Goal: Information Seeking & Learning: Learn about a topic

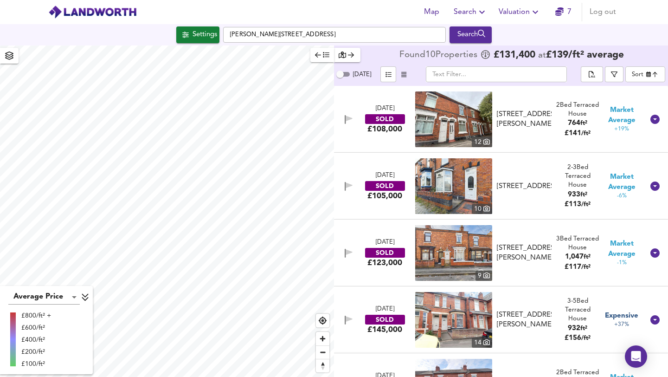
checkbox input "false"
checkbox input "true"
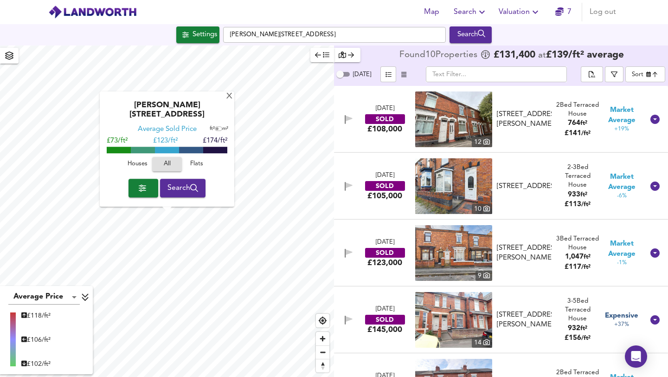
click at [482, 8] on icon "button" at bounding box center [482, 11] width 11 height 11
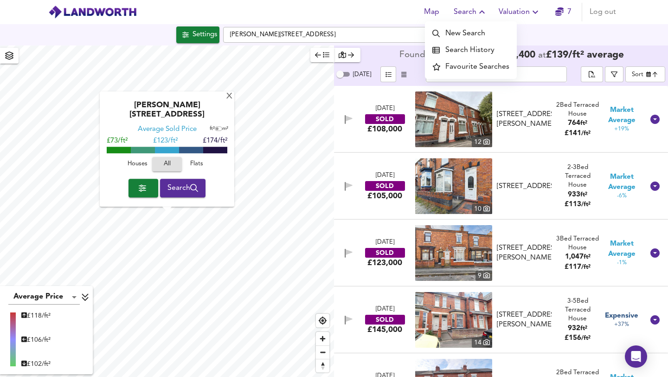
click at [479, 51] on li "Search History" at bounding box center [471, 50] width 92 height 17
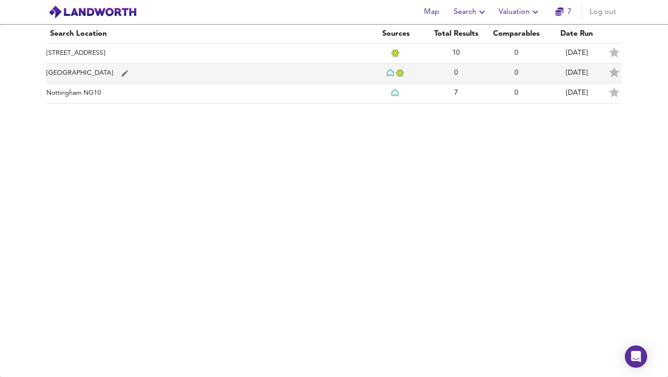
click at [80, 75] on td "[GEOGRAPHIC_DATA]" at bounding box center [205, 74] width 319 height 20
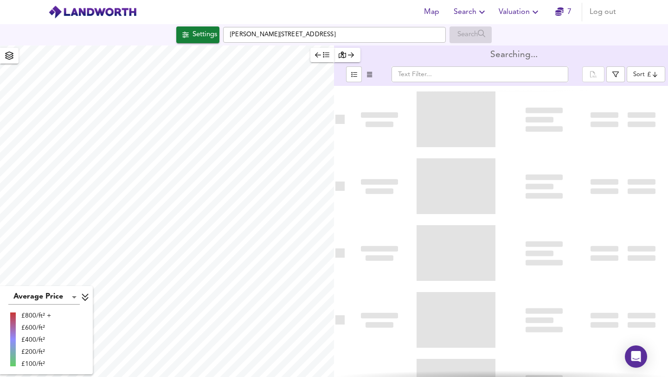
type input "bestdeal"
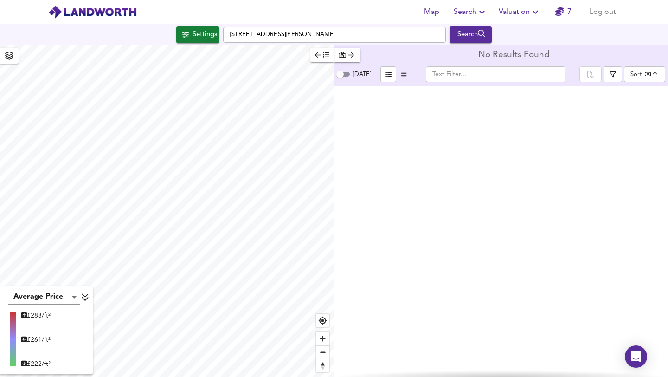
checkbox input "false"
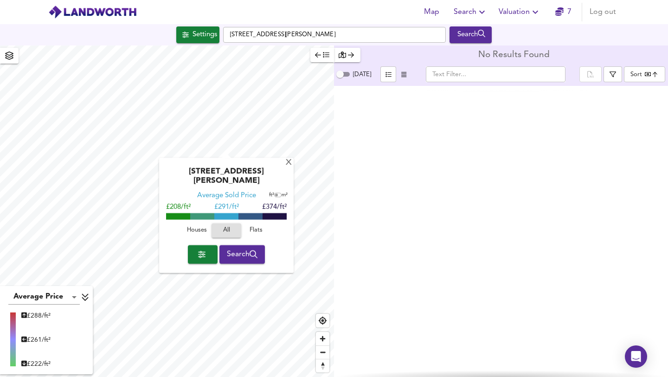
click at [251, 214] on div "[GEOGRAPHIC_DATA][PERSON_NAME] Average Sold Price ft² m² £208/ft² £ 291/ft² £37…" at bounding box center [167, 210] width 334 height 331
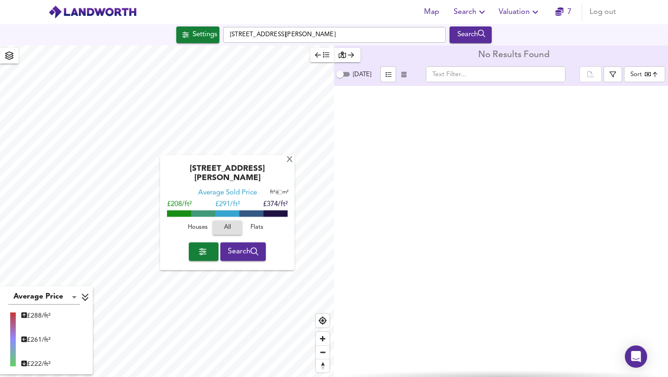
click at [205, 245] on span "button" at bounding box center [203, 251] width 15 height 13
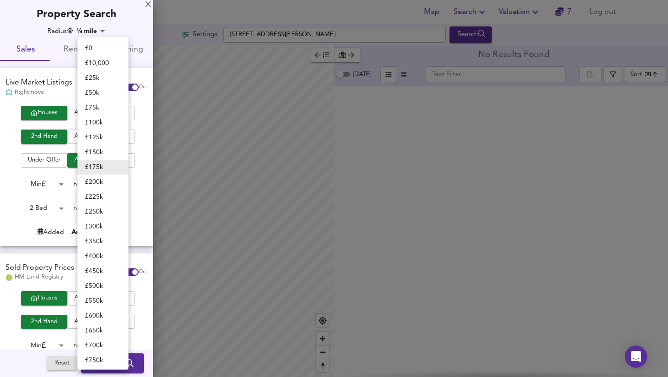
click at [121, 186] on body "Map Search Valuation 7 Log out Settings [STREET_ADDRESS][PERSON_NAME] Search Av…" at bounding box center [334, 188] width 668 height 377
click at [97, 149] on li "£ 150k" at bounding box center [103, 152] width 51 height 15
type input "150000"
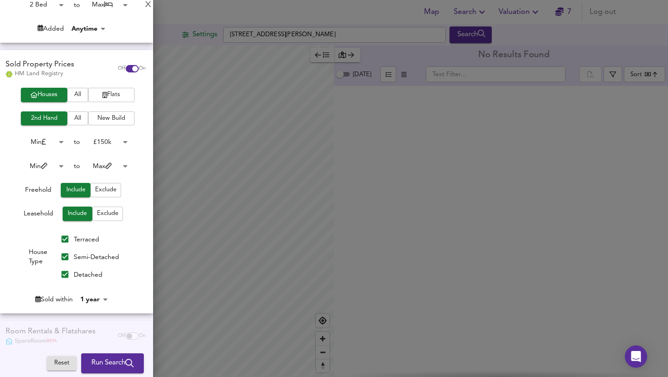
scroll to position [206, 0]
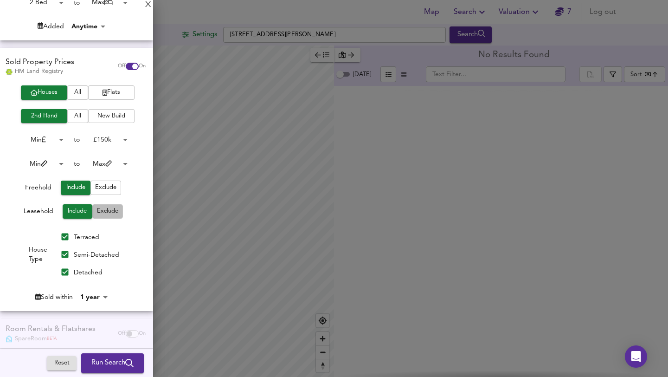
click at [104, 211] on span "Exclude" at bounding box center [107, 211] width 21 height 11
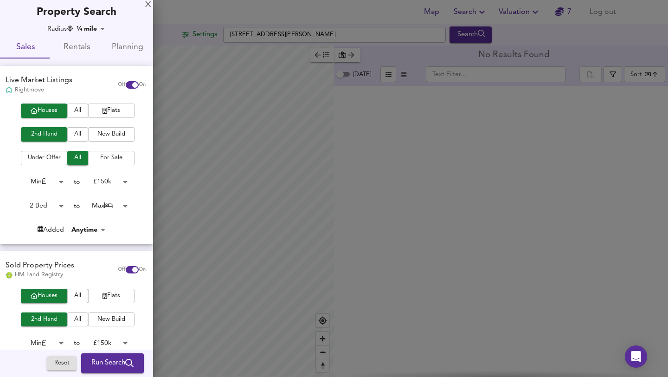
scroll to position [0, 0]
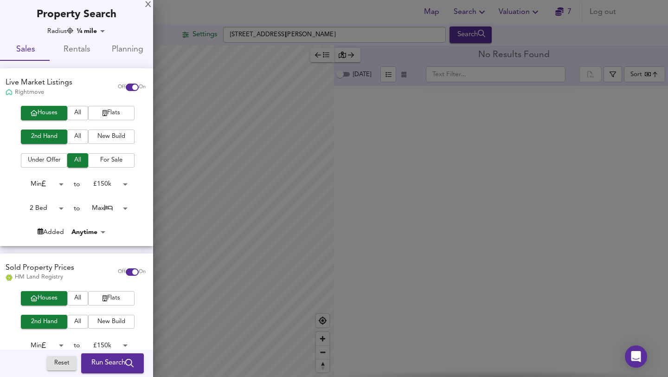
click at [97, 364] on span "Run Search" at bounding box center [112, 363] width 42 height 12
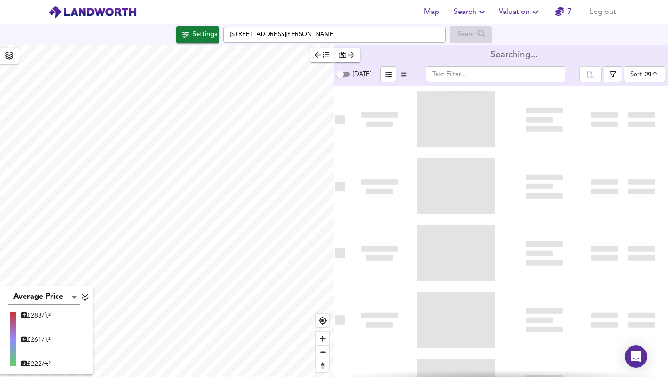
type input "bestdeal"
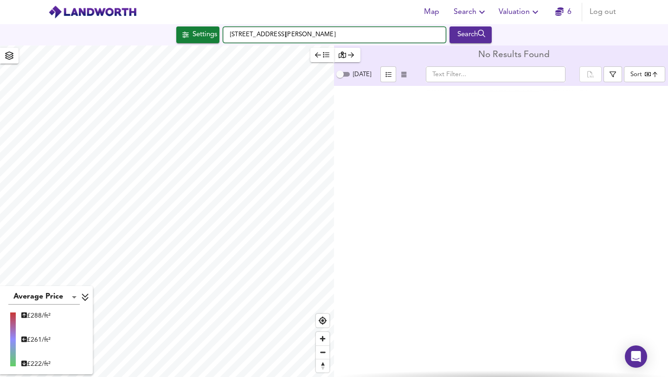
drag, startPoint x: 316, startPoint y: 36, endPoint x: 242, endPoint y: 21, distance: 74.8
click at [242, 21] on div "Map Search Valuation 6 Log out Settings [STREET_ADDRESS][PERSON_NAME] Search Av…" at bounding box center [334, 188] width 668 height 377
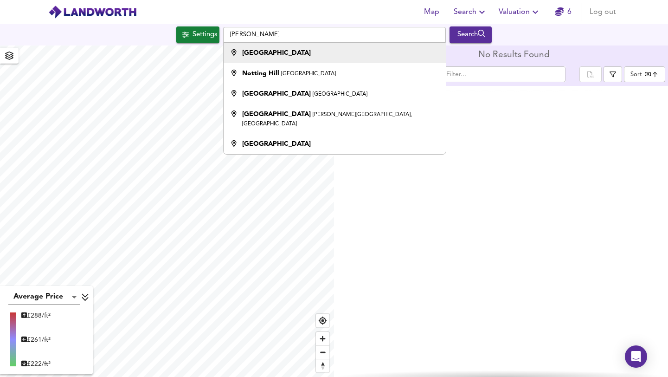
click at [250, 57] on div "[GEOGRAPHIC_DATA]" at bounding box center [276, 52] width 69 height 9
type input "[GEOGRAPHIC_DATA]"
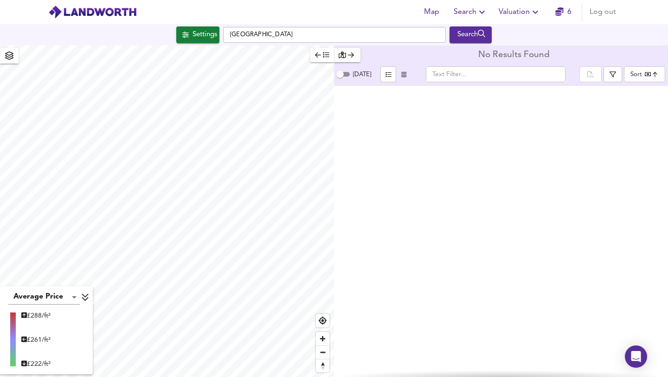
click at [195, 36] on div "Settings" at bounding box center [205, 35] width 25 height 12
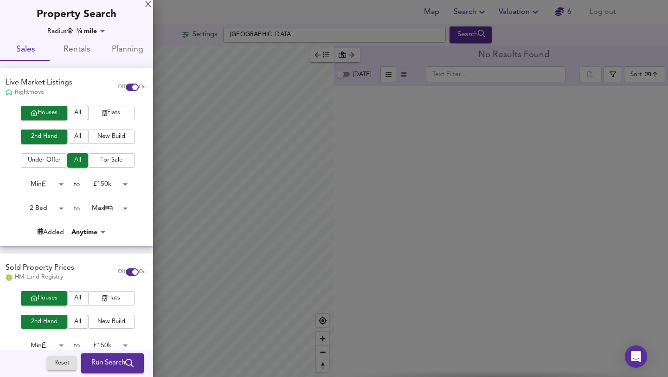
click at [300, 15] on div at bounding box center [334, 188] width 668 height 377
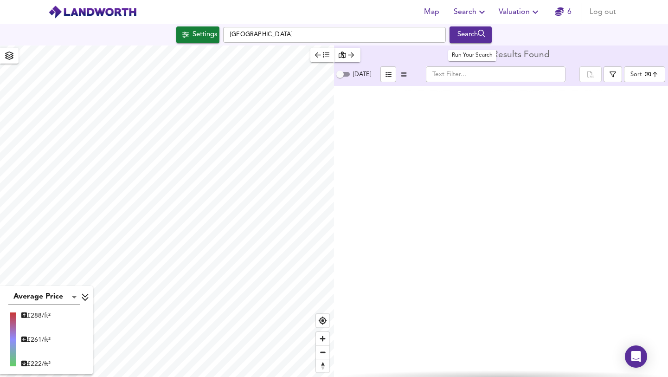
click at [468, 33] on div "Search" at bounding box center [471, 35] width 38 height 12
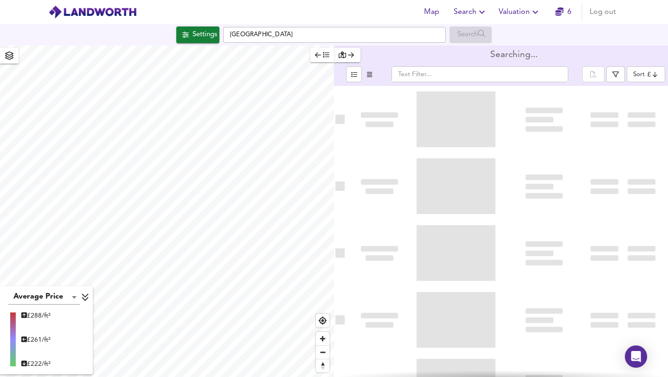
type input "bestdeal"
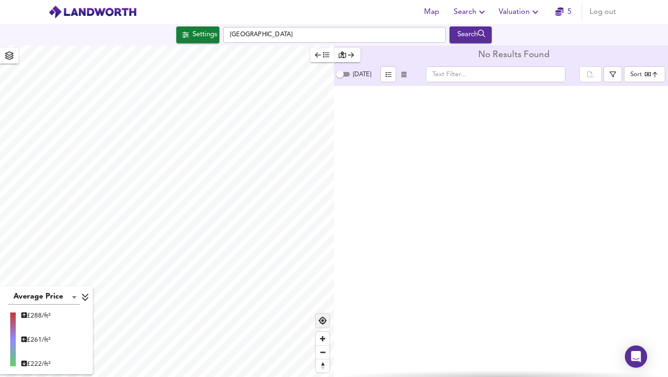
click at [324, 323] on span "Find my location" at bounding box center [322, 320] width 13 height 13
click at [323, 356] on span "Zoom out" at bounding box center [322, 352] width 13 height 13
click at [326, 367] on span "Reset bearing to north" at bounding box center [322, 365] width 13 height 13
click at [324, 369] on span "Reset bearing to north" at bounding box center [322, 365] width 13 height 13
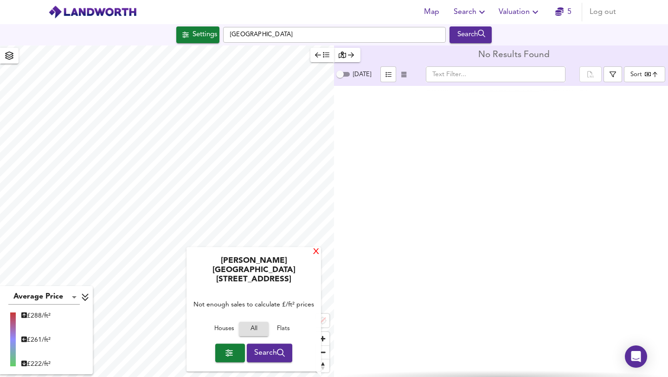
click at [315, 257] on div "X" at bounding box center [316, 252] width 8 height 9
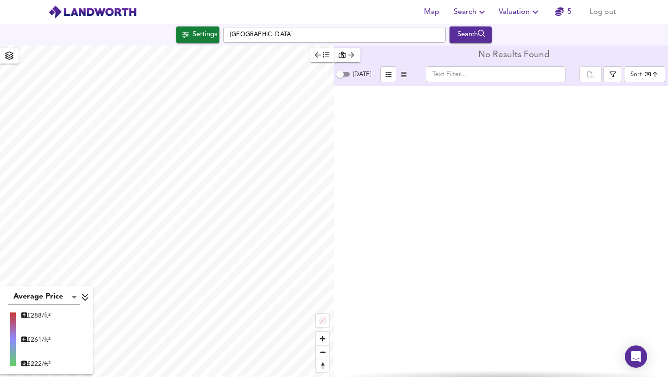
click at [193, 39] on div "Settings" at bounding box center [205, 35] width 25 height 12
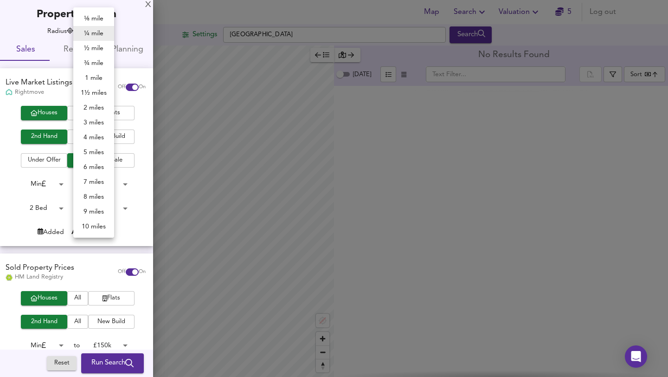
click at [103, 33] on body "Map Search Valuation 5 Log out Settings [GEOGRAPHIC_DATA] Search Average Price …" at bounding box center [334, 188] width 668 height 377
click at [98, 228] on li "10 miles" at bounding box center [93, 226] width 41 height 15
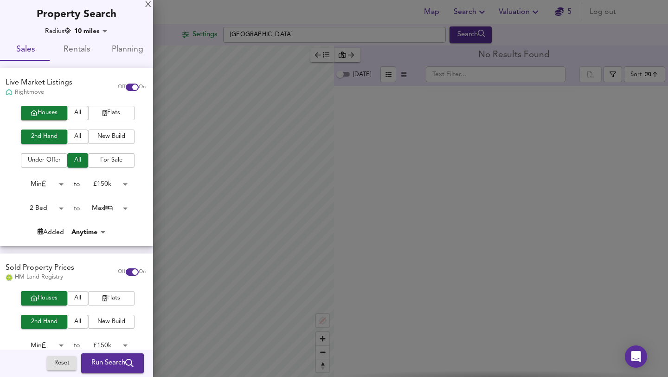
click at [101, 32] on body "Map Search Valuation 5 Log out Settings [GEOGRAPHIC_DATA] Search Average Price …" at bounding box center [334, 188] width 668 height 377
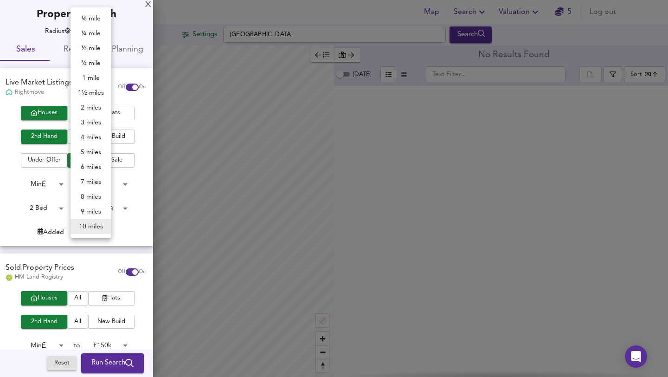
click at [93, 168] on li "6 miles" at bounding box center [91, 167] width 41 height 15
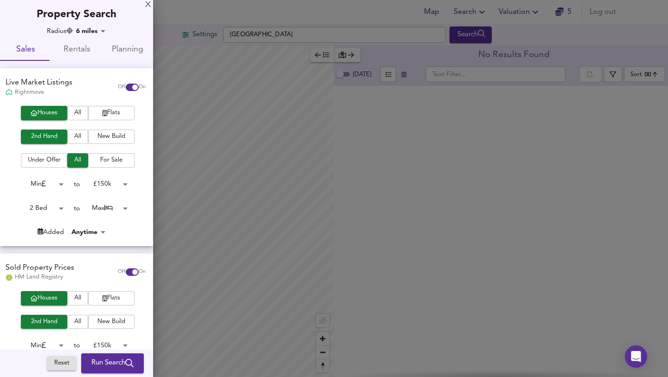
click at [87, 25] on div "X Property Search Radius 6 miles 9654 Sales Rentals Planning Live Market Listin…" at bounding box center [76, 310] width 153 height 621
click at [88, 29] on body "Map Search Valuation 5 Log out Settings [GEOGRAPHIC_DATA] Search Average Price …" at bounding box center [334, 188] width 668 height 377
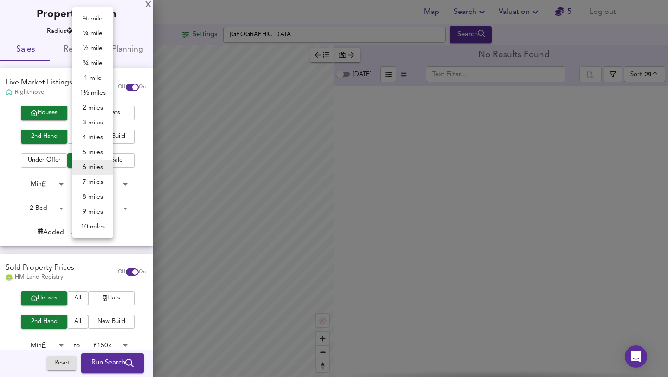
click at [98, 178] on li "7 miles" at bounding box center [92, 182] width 41 height 15
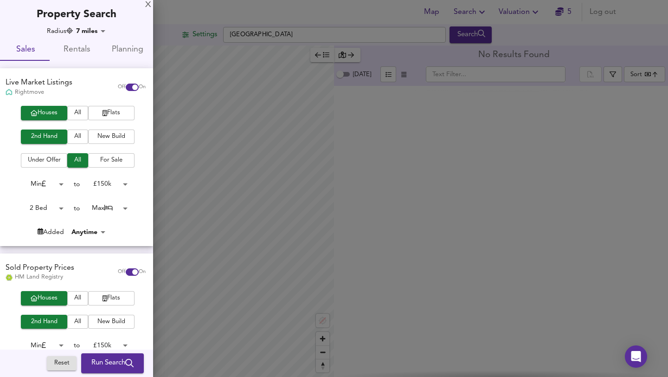
click at [359, 106] on div at bounding box center [334, 188] width 668 height 377
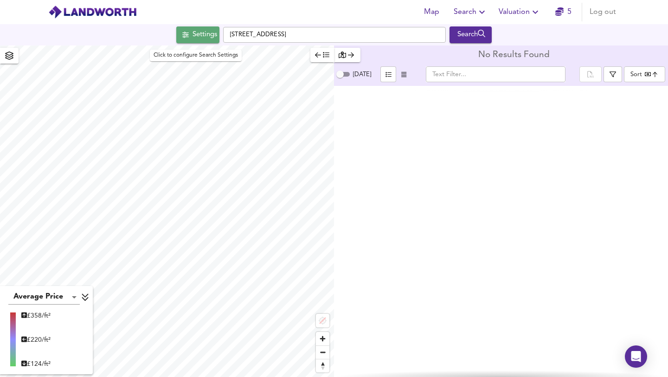
click at [193, 35] on div "Settings" at bounding box center [205, 35] width 25 height 12
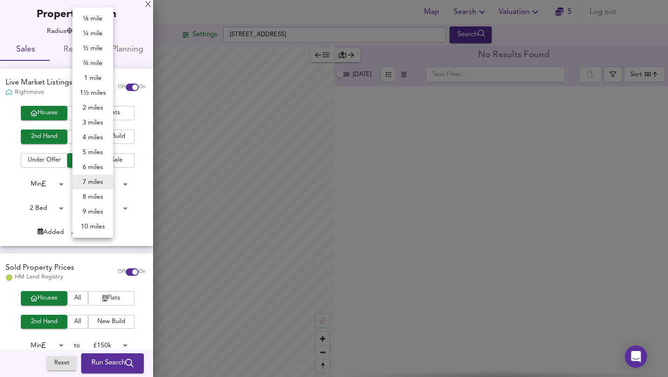
click at [96, 32] on body "Map Search Valuation 5 Log out Settings [GEOGRAPHIC_DATA] 1GR Search Average Pr…" at bounding box center [334, 188] width 668 height 377
click at [95, 196] on li "8 miles" at bounding box center [92, 196] width 41 height 15
type input "12872"
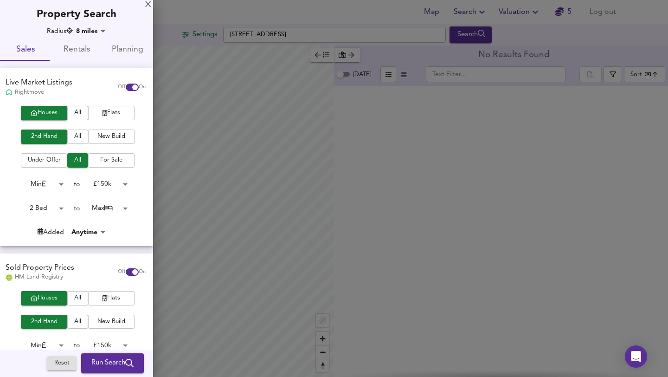
click at [305, 175] on div at bounding box center [334, 188] width 668 height 377
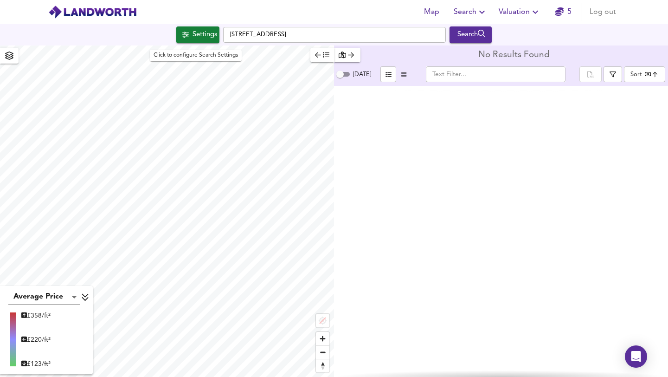
click at [180, 40] on span "Settings" at bounding box center [198, 35] width 39 height 12
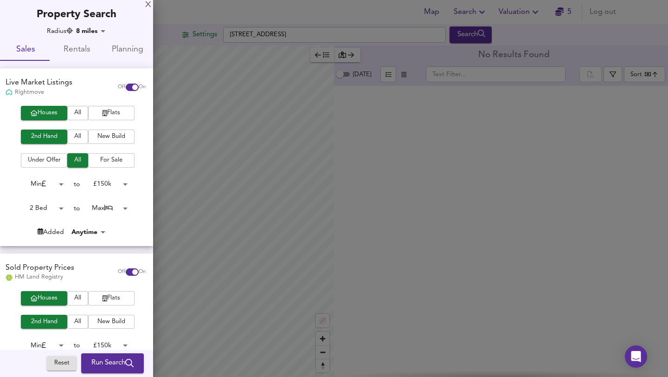
click at [468, 37] on div at bounding box center [334, 188] width 668 height 377
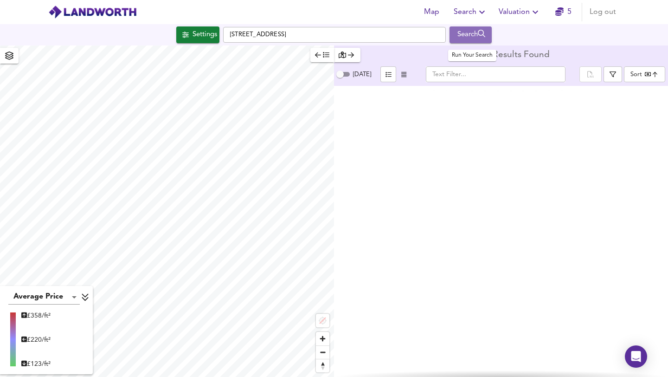
click at [468, 37] on div "Search" at bounding box center [471, 35] width 38 height 12
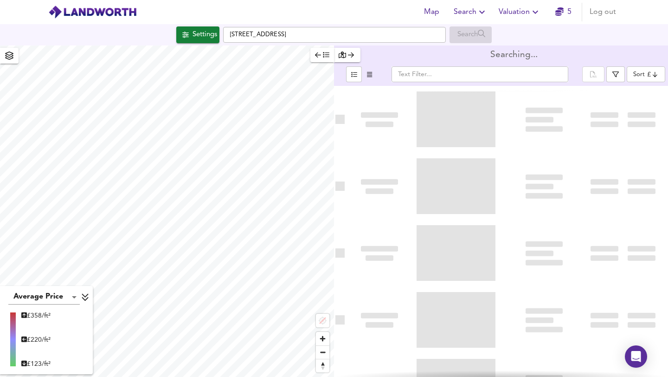
type input "bestdeal"
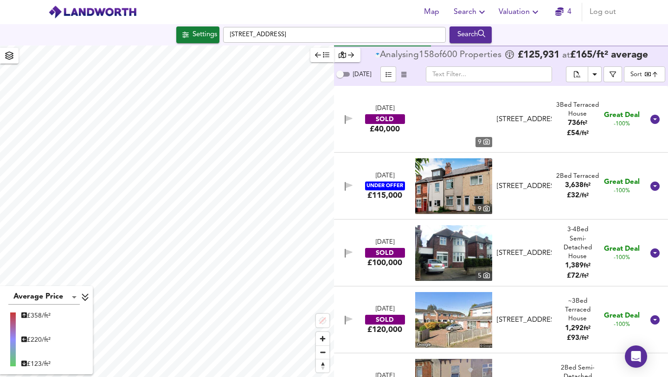
click at [632, 70] on body "Map Search Valuation 4 Log out Settings [GEOGRAPHIC_DATA] 1GR Search Average Pr…" at bounding box center [334, 188] width 668 height 377
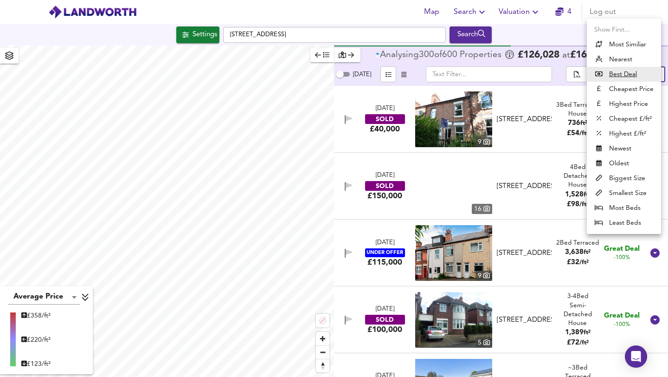
click at [548, 32] on div at bounding box center [334, 188] width 668 height 377
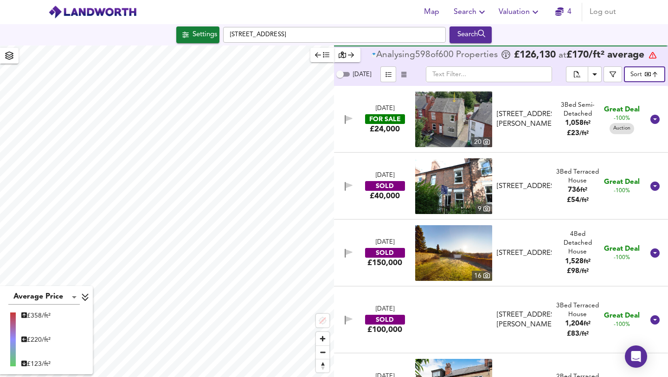
click at [636, 76] on body "Map Search Valuation 4 Log out Settings [GEOGRAPHIC_DATA] 1GR Search Average Pr…" at bounding box center [334, 188] width 668 height 377
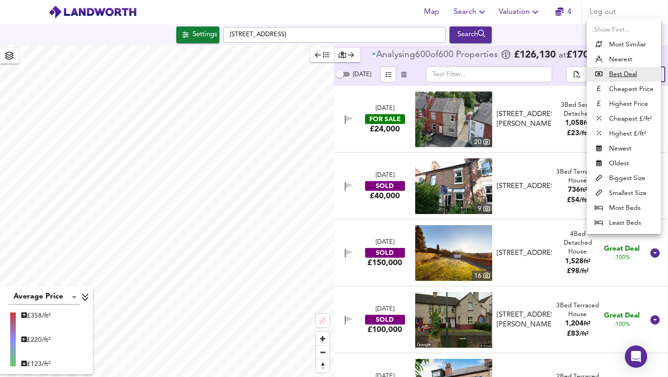
click at [354, 13] on div at bounding box center [334, 188] width 668 height 377
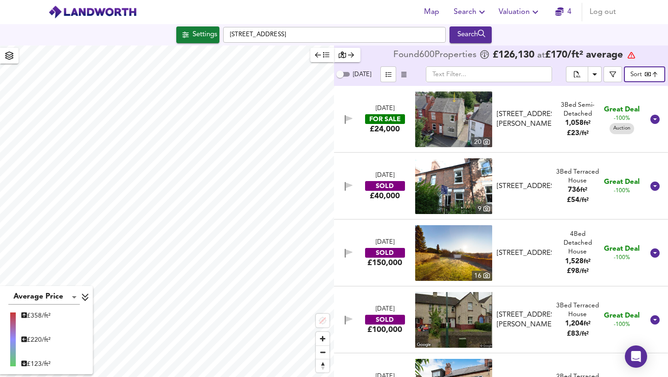
click at [402, 76] on icon "button" at bounding box center [403, 74] width 5 height 6
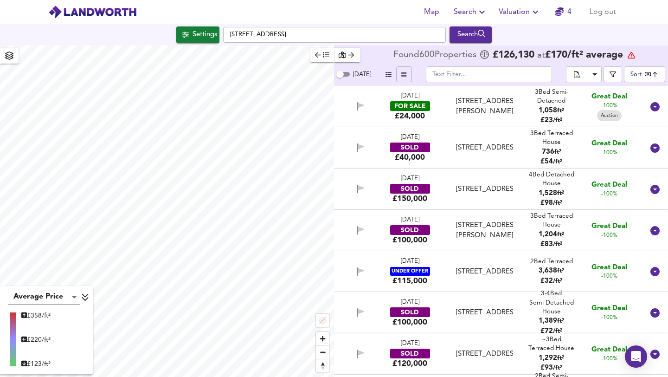
click at [385, 78] on span "button" at bounding box center [388, 74] width 11 height 11
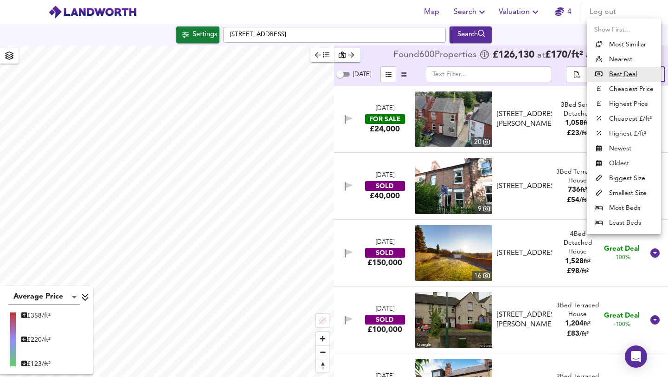
click at [641, 74] on body "Map Search Valuation 4 Log out Settings [GEOGRAPHIC_DATA] 1GR Search Average Pr…" at bounding box center [334, 188] width 668 height 377
click at [627, 73] on u "Best Deal" at bounding box center [623, 74] width 28 height 9
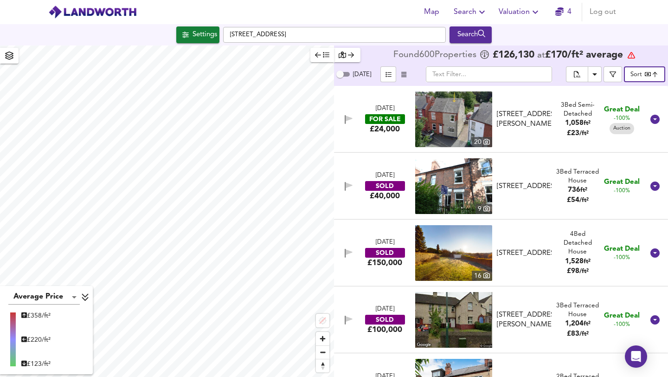
click at [501, 80] on input "text" at bounding box center [489, 74] width 126 height 16
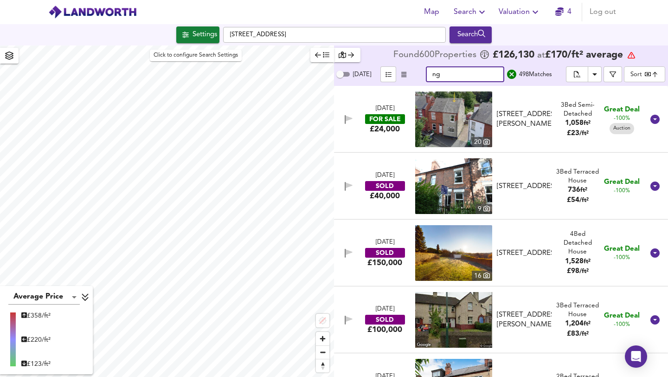
type input "ng"
click at [195, 38] on div "Settings" at bounding box center [205, 35] width 25 height 12
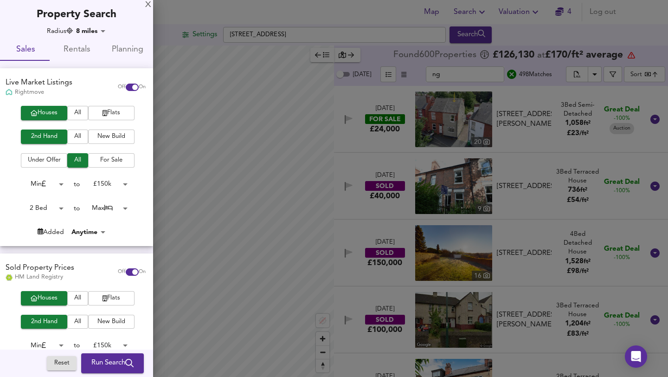
click at [538, 35] on div at bounding box center [334, 188] width 668 height 377
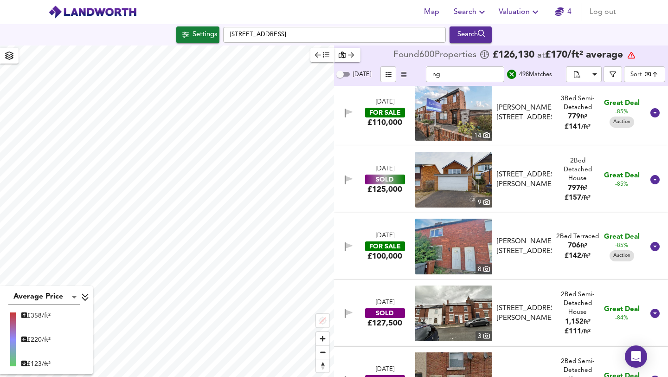
scroll to position [1152, 0]
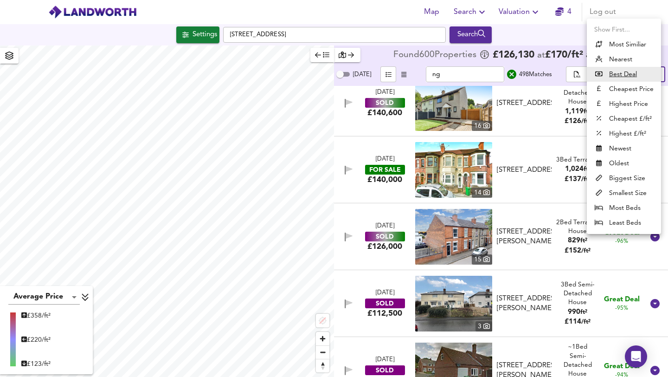
click at [631, 72] on body "Map Search Valuation 4 Log out Settings [GEOGRAPHIC_DATA] 1GR Search Average Pr…" at bounding box center [334, 188] width 668 height 377
click at [621, 147] on li "Newest" at bounding box center [624, 148] width 74 height 15
type input "newest"
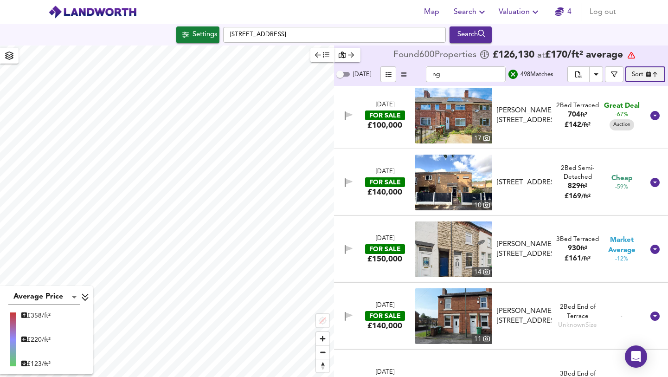
scroll to position [1811, 0]
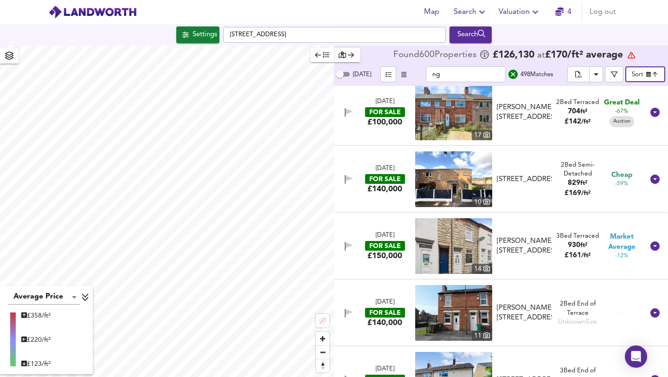
click at [651, 182] on icon at bounding box center [655, 179] width 9 height 9
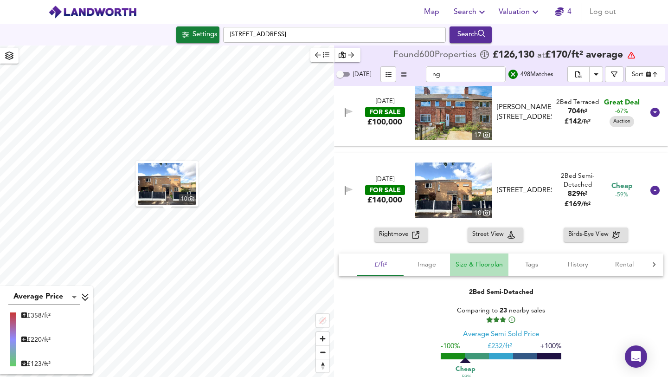
click at [456, 267] on span "Size & Floorplan" at bounding box center [479, 265] width 47 height 12
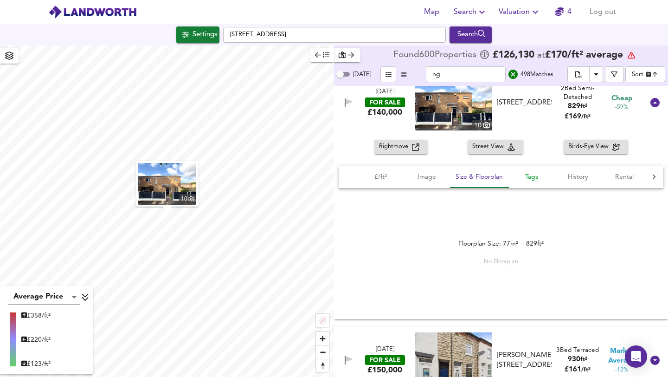
scroll to position [1915, 0]
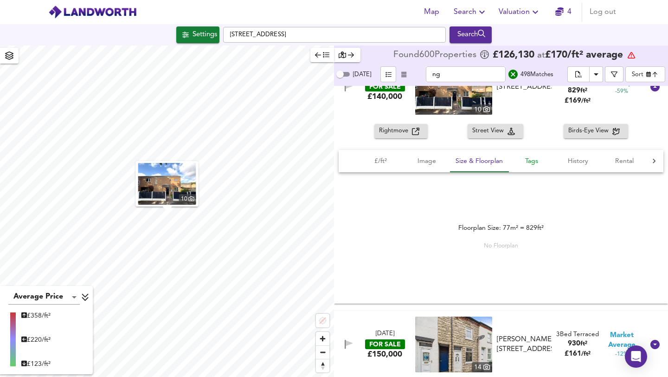
click at [535, 162] on span "Tags" at bounding box center [531, 161] width 35 height 12
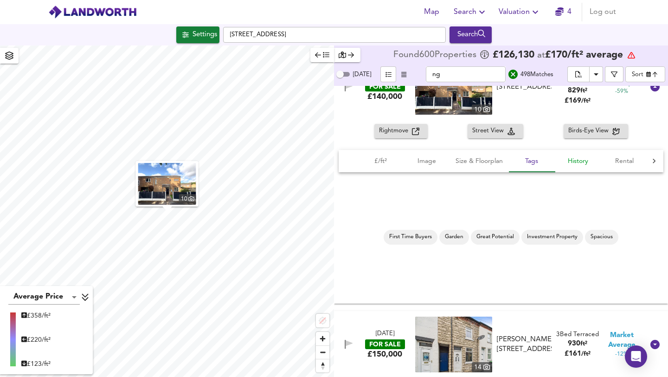
click at [579, 162] on span "History" at bounding box center [578, 161] width 35 height 12
click at [528, 158] on span "Tags" at bounding box center [531, 161] width 35 height 12
click at [619, 158] on span "Rental" at bounding box center [624, 161] width 35 height 12
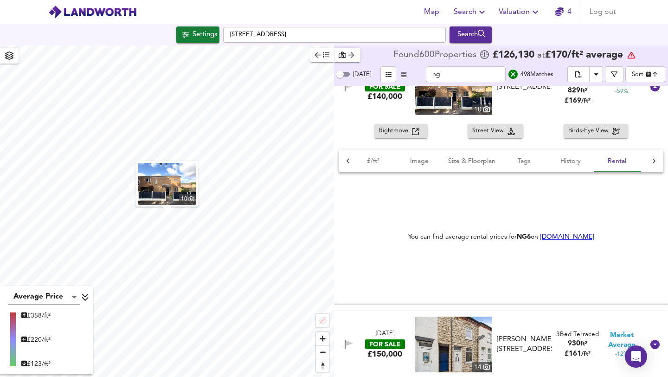
click at [653, 162] on icon at bounding box center [654, 161] width 3 height 5
click at [349, 158] on icon at bounding box center [347, 160] width 9 height 9
click at [425, 161] on span "Image" at bounding box center [426, 161] width 35 height 12
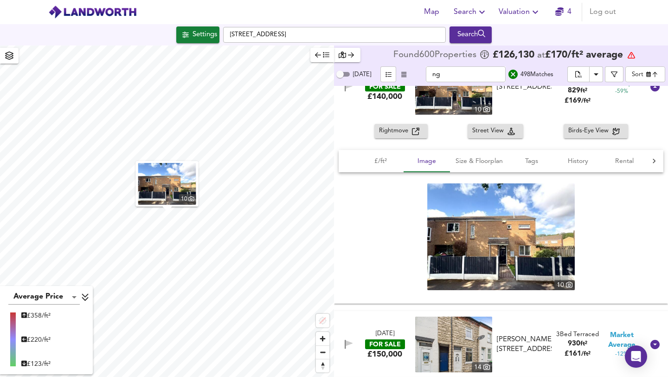
click at [385, 129] on span "Rightmove" at bounding box center [395, 131] width 33 height 11
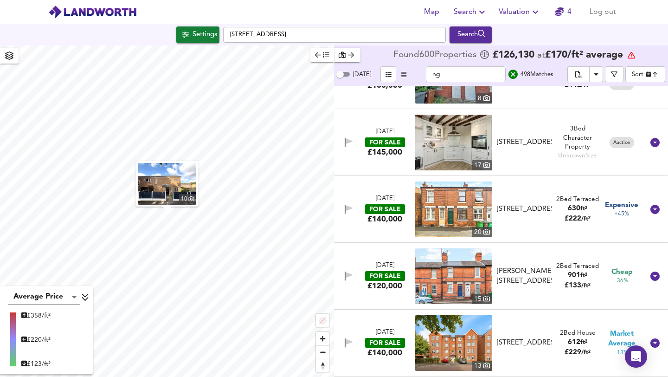
scroll to position [2395, 0]
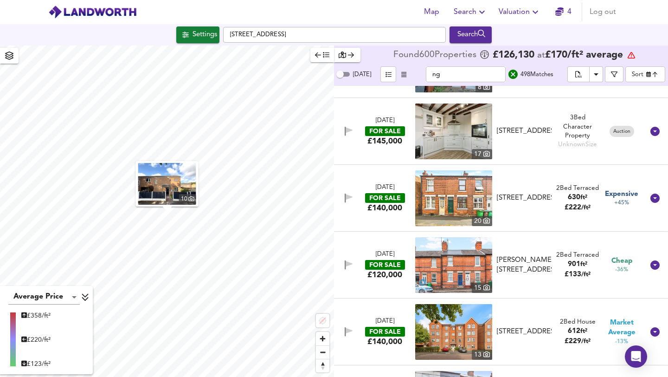
click at [376, 253] on div "[DATE]" at bounding box center [385, 254] width 19 height 9
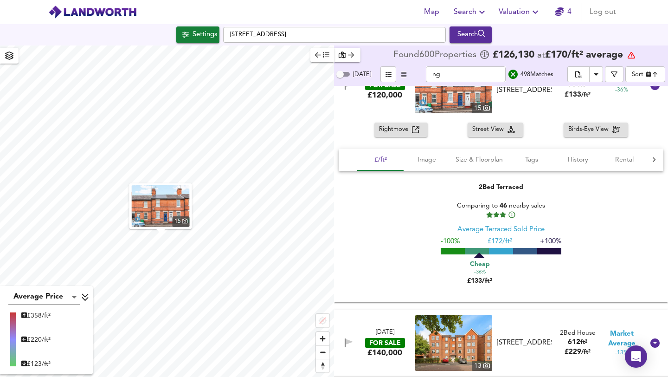
scroll to position [2584, 0]
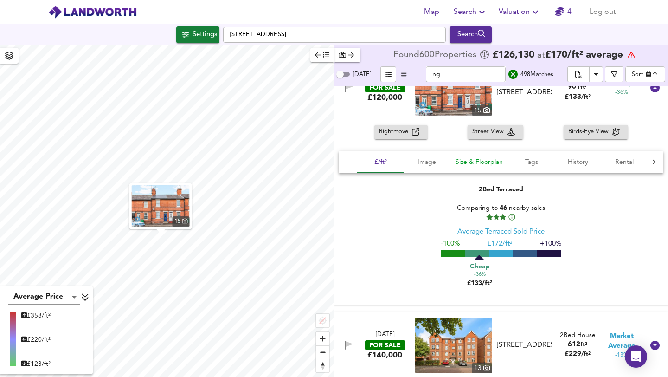
click at [465, 161] on span "Size & Floorplan" at bounding box center [479, 162] width 47 height 12
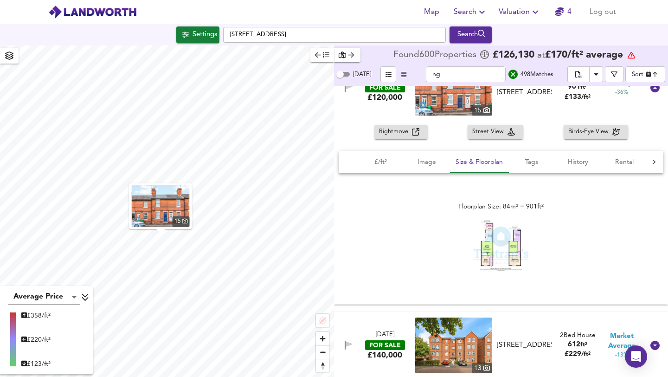
click at [500, 242] on img at bounding box center [501, 245] width 56 height 50
click at [525, 161] on span "Tags" at bounding box center [531, 162] width 35 height 12
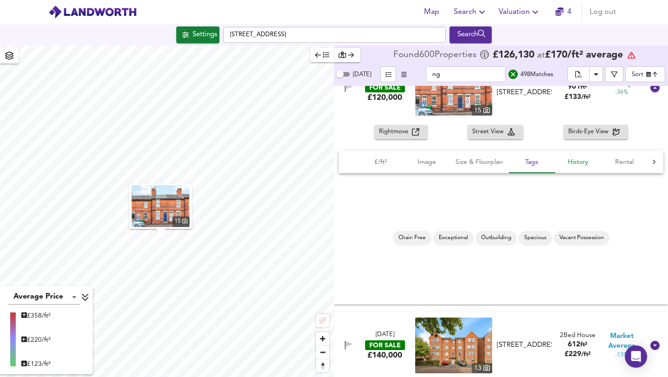
click at [574, 164] on span "History" at bounding box center [578, 162] width 35 height 12
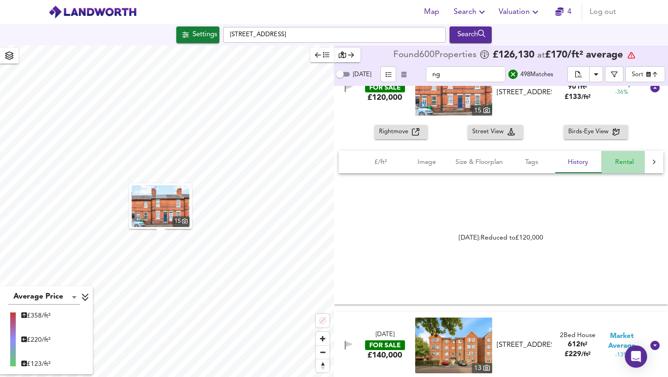
click at [622, 163] on span "Rental" at bounding box center [624, 162] width 35 height 12
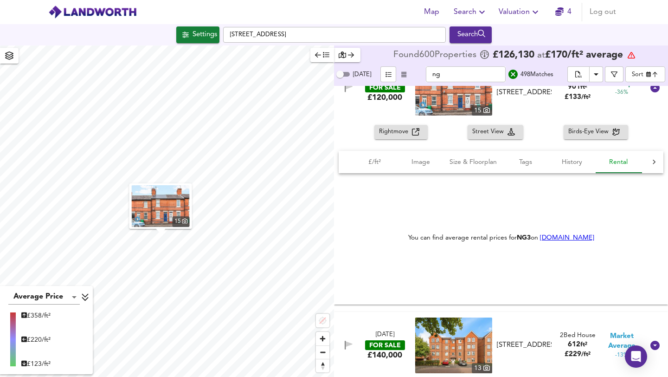
scroll to position [0, 7]
click at [570, 236] on link "[DOMAIN_NAME]" at bounding box center [567, 237] width 54 height 6
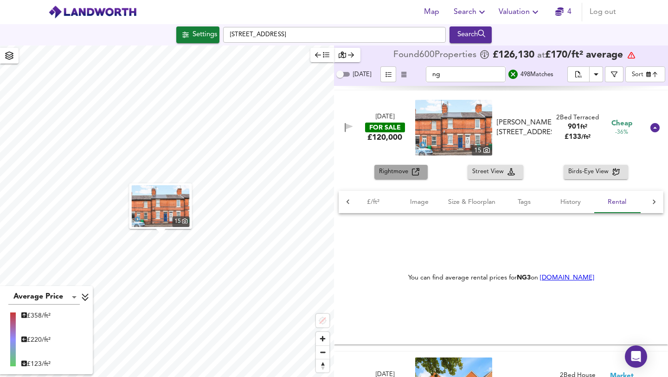
click at [403, 171] on span "Rightmove" at bounding box center [395, 172] width 33 height 11
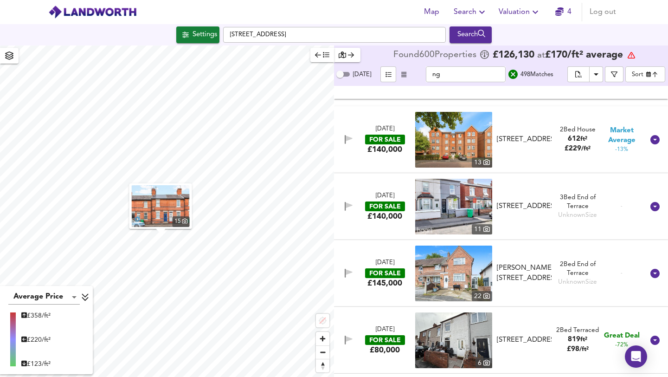
scroll to position [2893, 0]
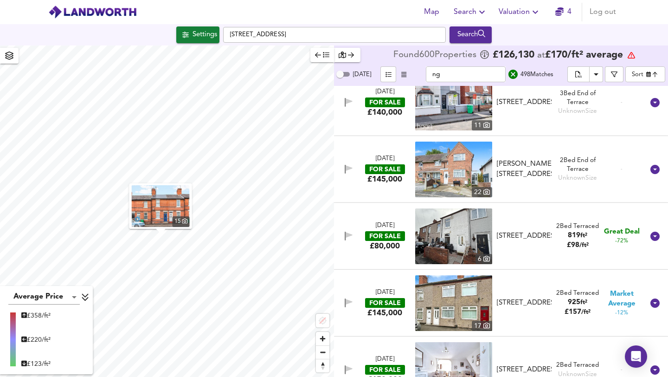
click at [452, 235] on img at bounding box center [453, 236] width 77 height 56
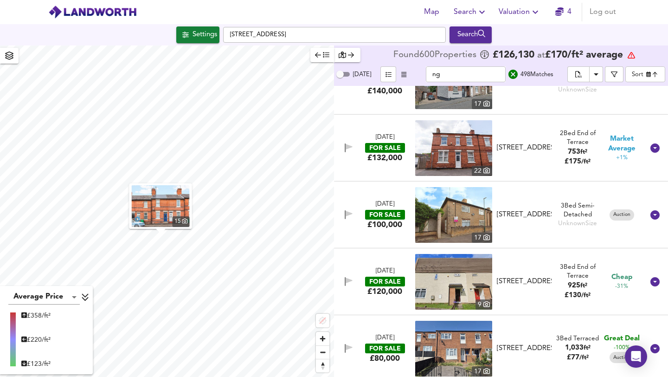
scroll to position [3326, 0]
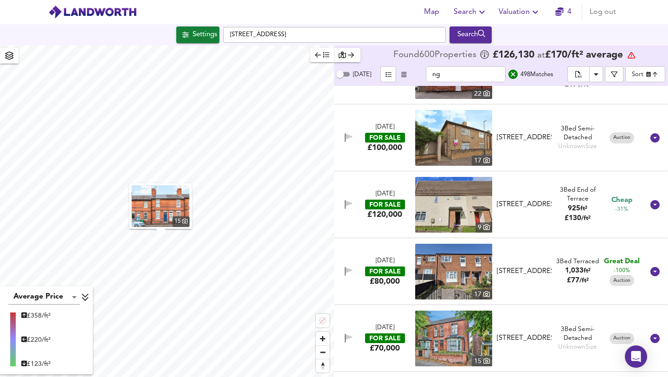
click at [388, 208] on div "FOR SALE" at bounding box center [385, 205] width 40 height 10
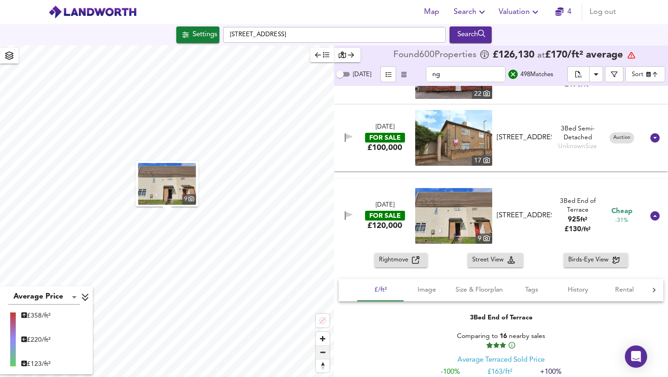
click at [322, 353] on span "Zoom out" at bounding box center [322, 352] width 13 height 13
click at [427, 287] on span "Image" at bounding box center [426, 290] width 35 height 12
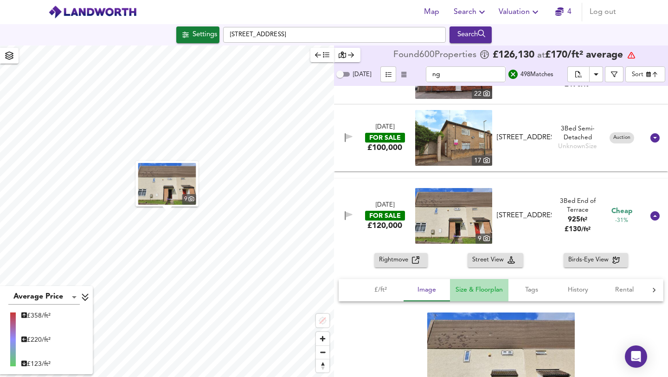
click at [470, 286] on span "Size & Floorplan" at bounding box center [479, 290] width 47 height 12
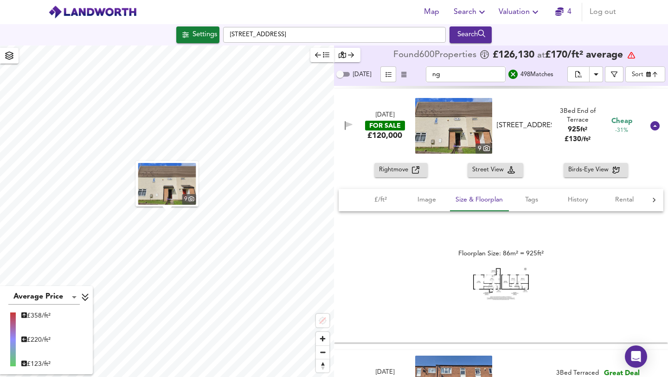
scroll to position [3432, 0]
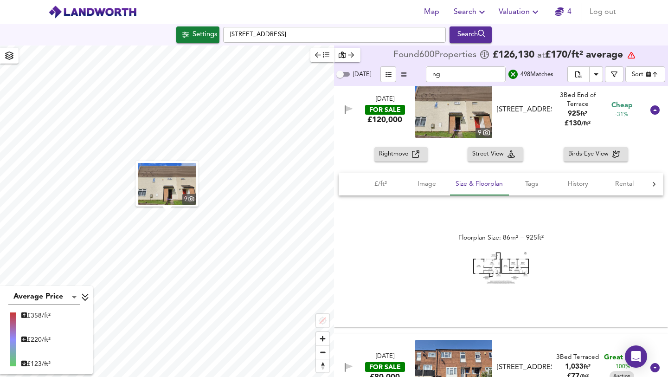
click at [492, 262] on img at bounding box center [501, 267] width 56 height 33
click at [535, 185] on span "Tags" at bounding box center [531, 184] width 35 height 12
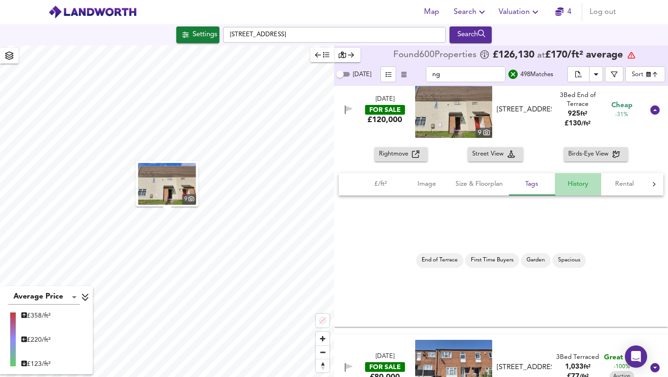
click at [569, 182] on span "History" at bounding box center [578, 184] width 35 height 12
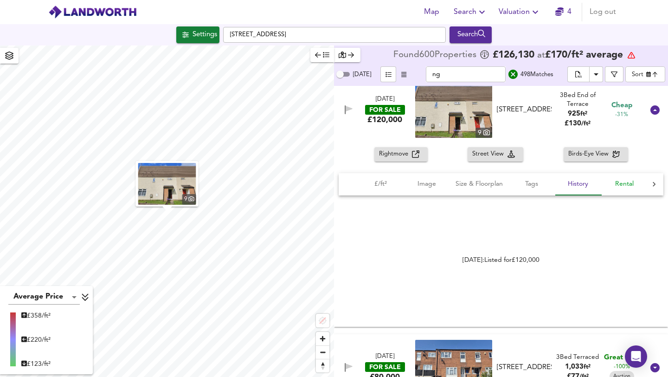
click at [625, 181] on span "Rental" at bounding box center [624, 184] width 35 height 12
click at [560, 259] on link "[DOMAIN_NAME]" at bounding box center [567, 260] width 54 height 6
click at [396, 153] on span "Rightmove" at bounding box center [395, 154] width 33 height 11
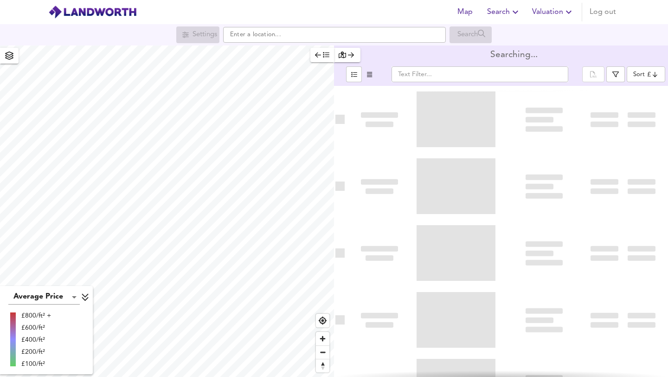
type input "newest"
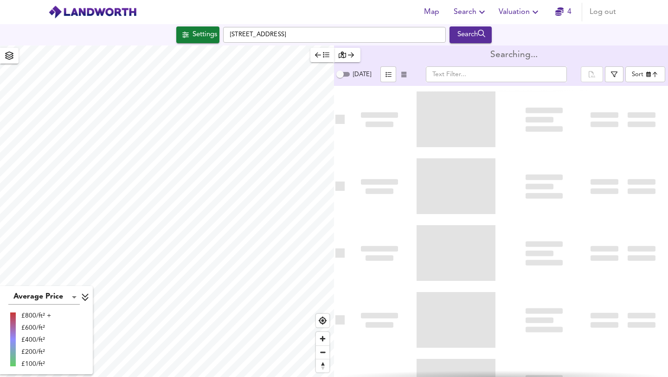
checkbox input "false"
checkbox input "true"
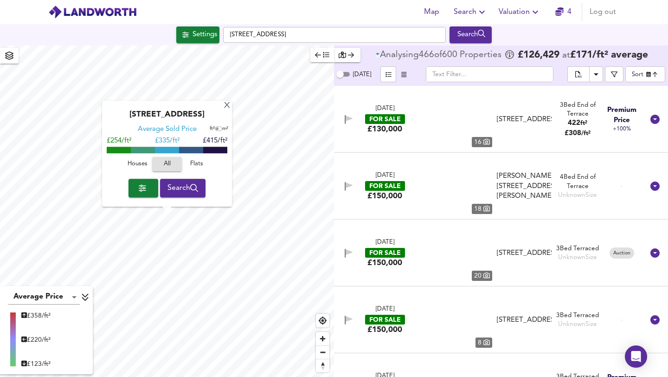
click at [129, 33] on div "Settings Lambourne Drive, NG8 1GR Search" at bounding box center [334, 34] width 668 height 17
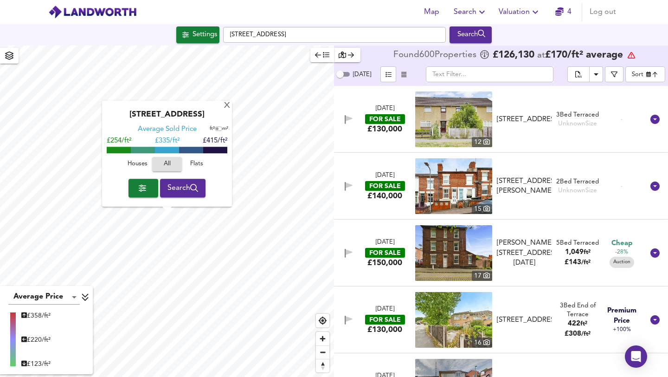
click at [385, 74] on body "Map Search Valuation 4 Log out Settings Lambourne Drive, NG8 1GR Search X Lambo…" at bounding box center [334, 188] width 668 height 377
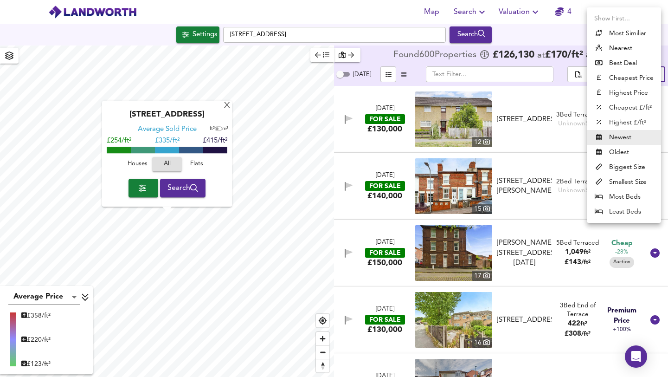
click at [385, 66] on li "Best Deal" at bounding box center [624, 63] width 74 height 15
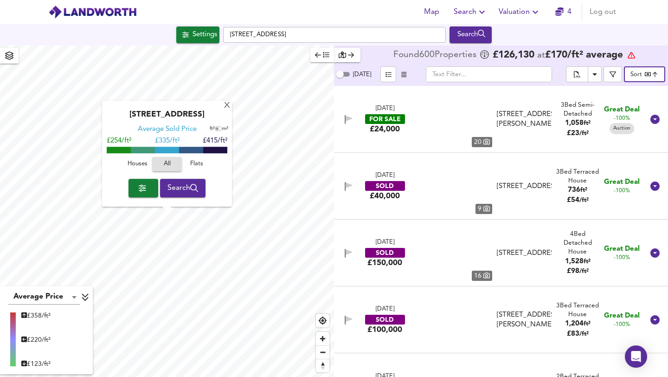
click at [385, 75] on div "Show First... Most Similiar Nearest Best Deal Cheapest Price Highest Price Chea…" at bounding box center [334, 188] width 668 height 377
type input "bestdeal"
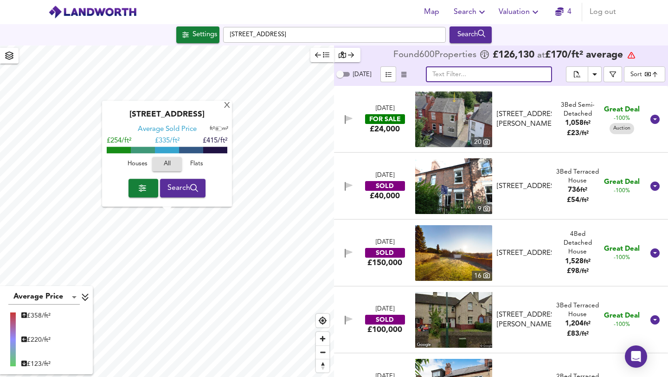
click at [385, 73] on input "text" at bounding box center [489, 74] width 126 height 16
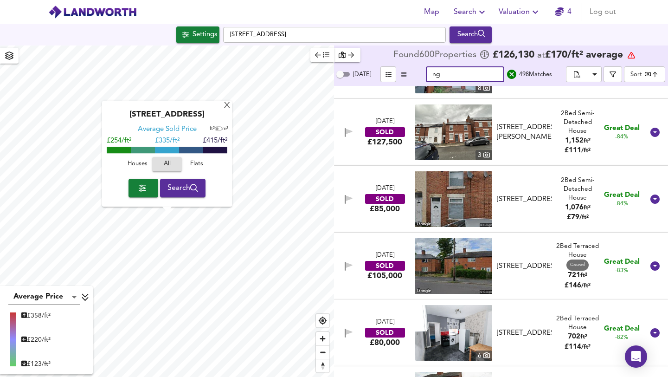
scroll to position [2476, 0]
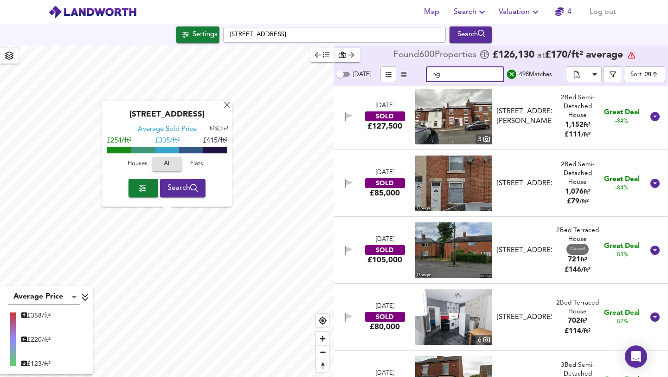
type input "ng"
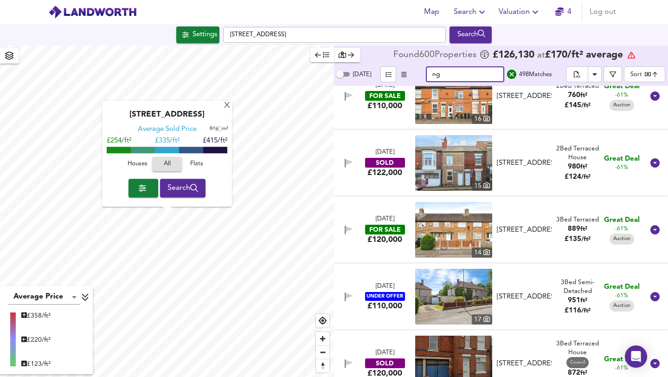
scroll to position [5036, 0]
click at [385, 236] on div "7 Aug 2025 FOR SALE £120,000" at bounding box center [385, 230] width 59 height 30
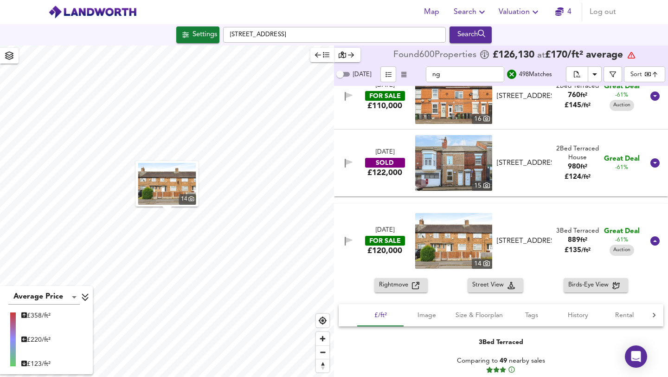
click at [385, 310] on span "Tags" at bounding box center [531, 316] width 35 height 12
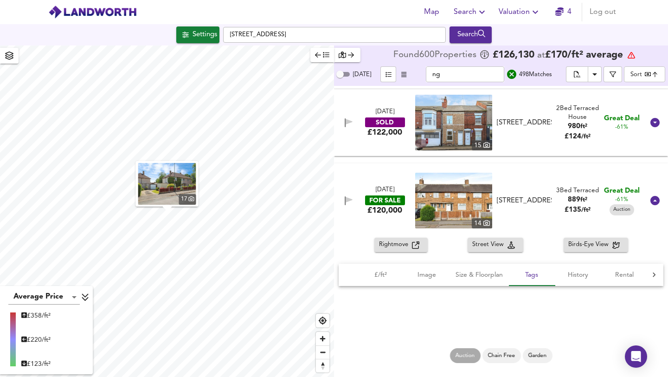
scroll to position [5100, 0]
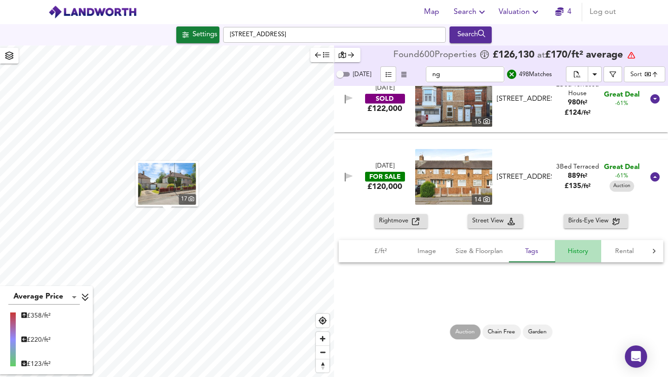
click at [385, 251] on span "History" at bounding box center [578, 252] width 35 height 12
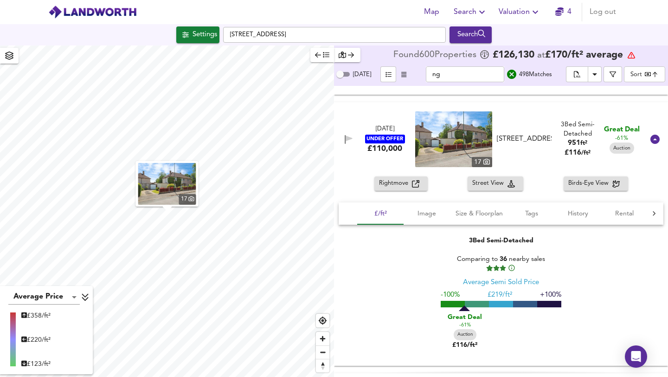
scroll to position [5429, 0]
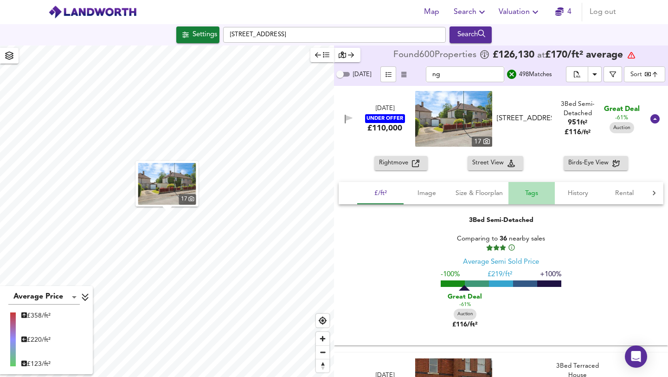
click at [385, 191] on span "Tags" at bounding box center [531, 194] width 35 height 12
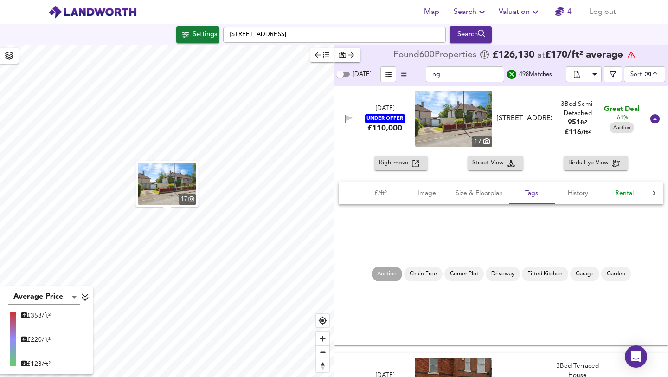
click at [385, 191] on span "Rental" at bounding box center [624, 194] width 35 height 12
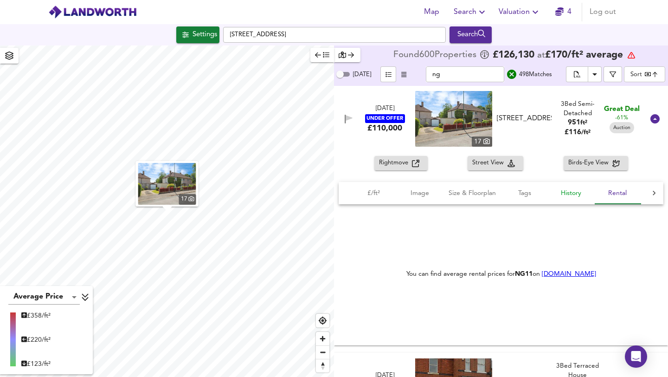
scroll to position [0, 7]
click at [385, 192] on span "Size & Floorplan" at bounding box center [471, 194] width 47 height 12
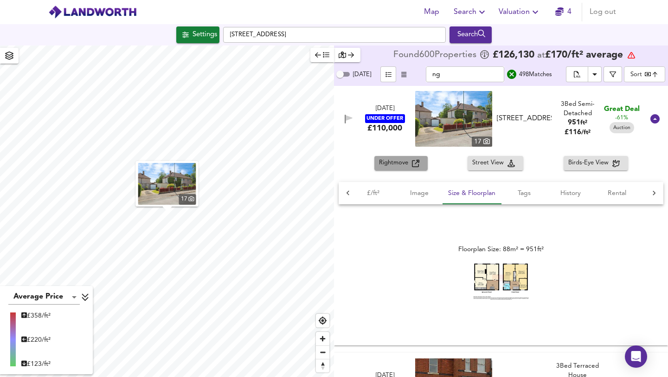
click at [385, 162] on span "Rightmove" at bounding box center [395, 163] width 33 height 11
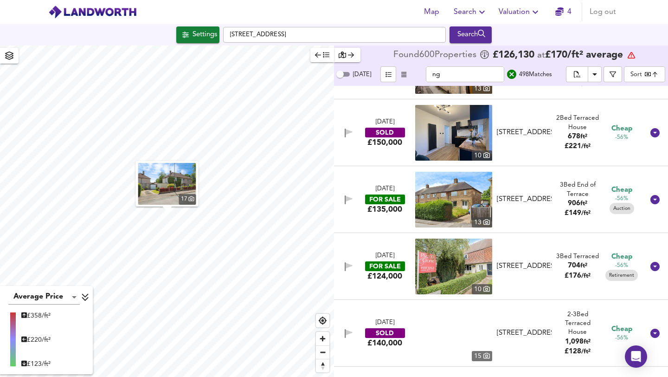
scroll to position [6488, 0]
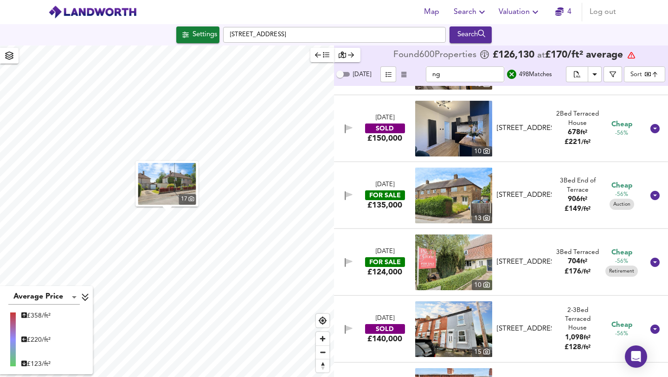
click at [385, 200] on img at bounding box center [453, 196] width 77 height 56
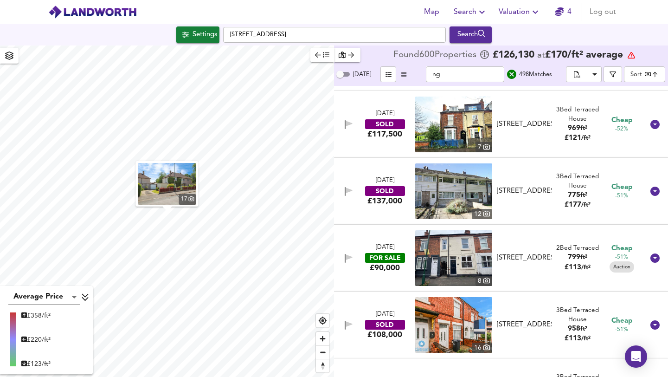
scroll to position [7717, 0]
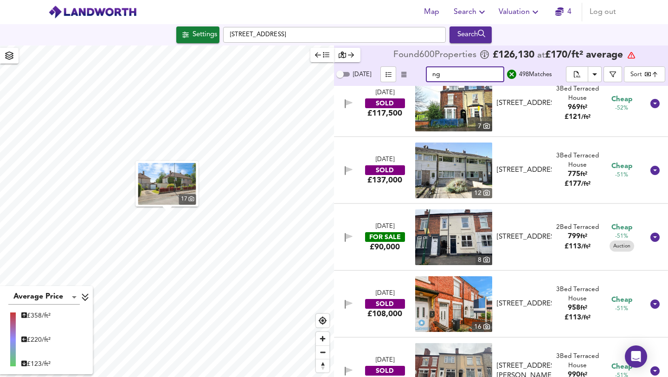
drag, startPoint x: 453, startPoint y: 72, endPoint x: 408, endPoint y: 72, distance: 44.6
click at [385, 72] on div "Today ng ​ 498 Match es Sort bestdeal ​" at bounding box center [501, 75] width 334 height 20
click at [385, 76] on icon "Download Results" at bounding box center [594, 74] width 11 height 11
click at [385, 121] on li "Rightmove" at bounding box center [585, 123] width 56 height 15
click at [385, 93] on li "All Sources" at bounding box center [585, 93] width 56 height 15
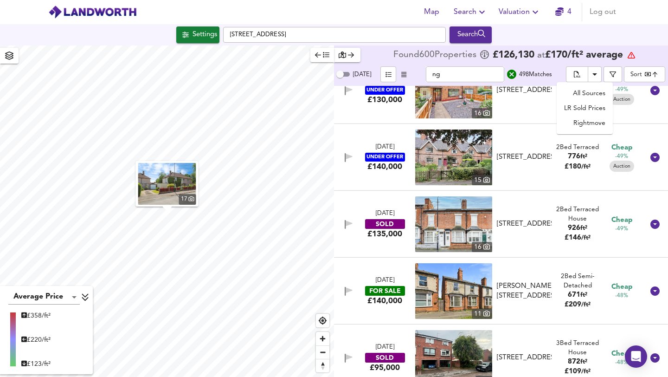
scroll to position [8332, 0]
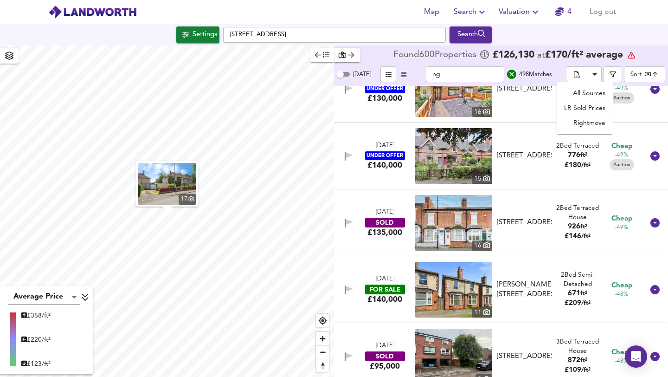
click at [385, 295] on img at bounding box center [453, 290] width 77 height 56
click at [360, 307] on div "24 Jul 2025 FOR SALE £140,000 11 Agnes Villas, Nottingham, NG3 5HX Agnes Villas…" at bounding box center [490, 290] width 308 height 56
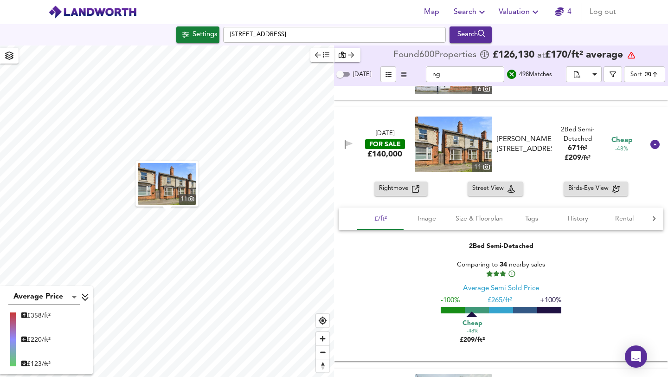
scroll to position [8518, 0]
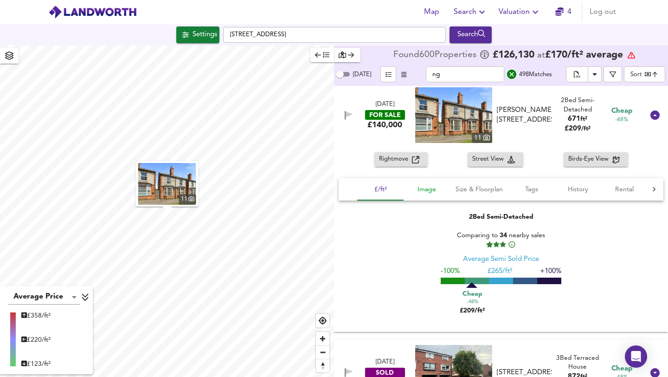
click at [385, 189] on span "Image" at bounding box center [426, 190] width 35 height 12
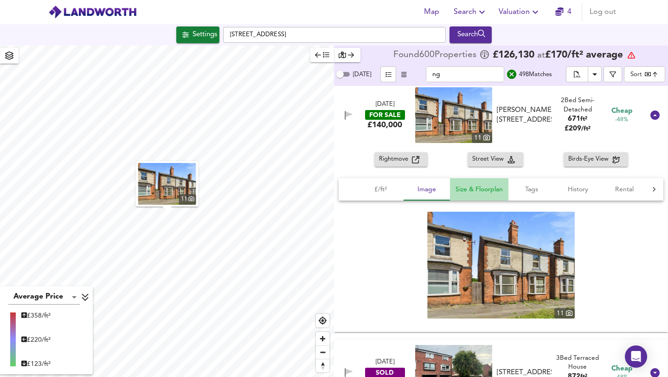
click at [385, 189] on span "Size & Floorplan" at bounding box center [479, 190] width 47 height 12
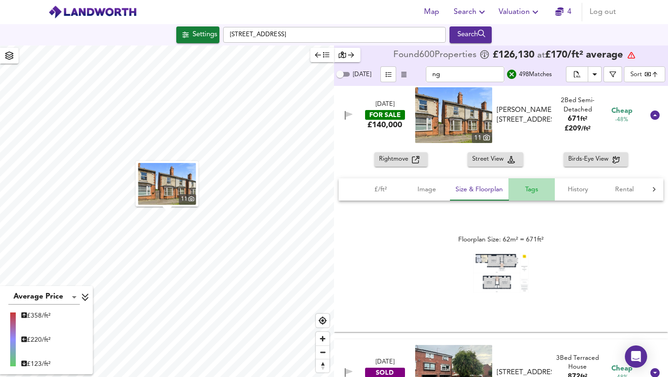
click at [385, 189] on span "Tags" at bounding box center [531, 190] width 35 height 12
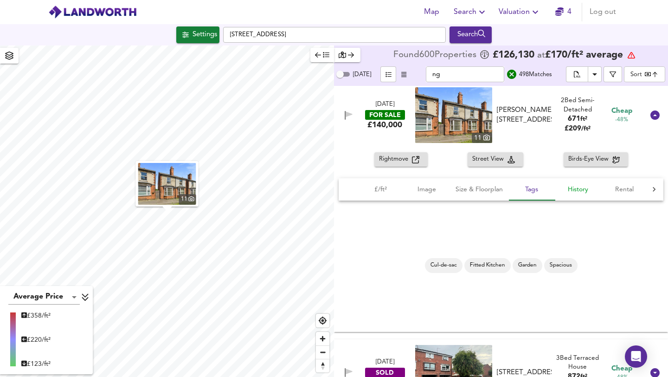
click at [385, 188] on span "History" at bounding box center [578, 190] width 35 height 12
click at [385, 187] on span "Rental" at bounding box center [624, 190] width 35 height 12
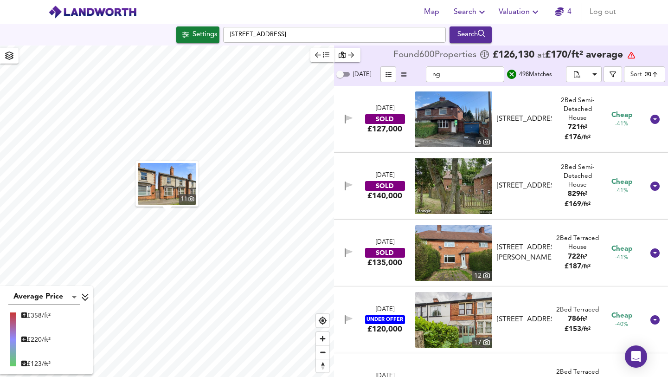
scroll to position [10328, 0]
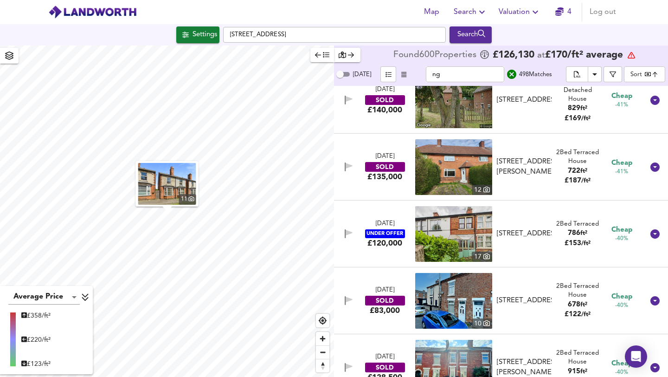
click at [380, 225] on div "[DATE]" at bounding box center [385, 224] width 19 height 9
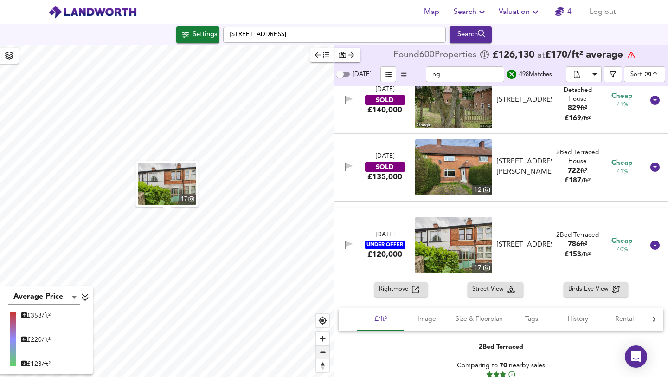
click at [323, 332] on span "Zoom out" at bounding box center [322, 352] width 13 height 13
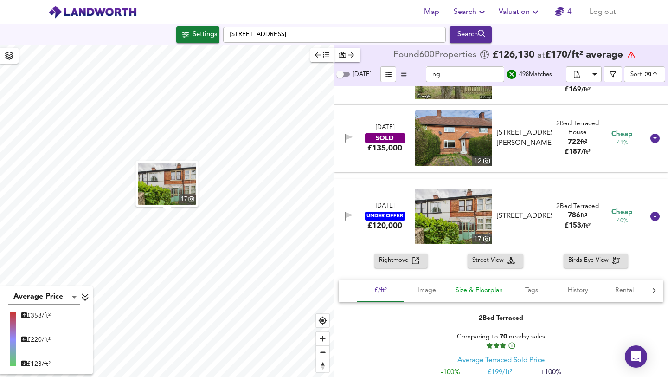
scroll to position [10463, 0]
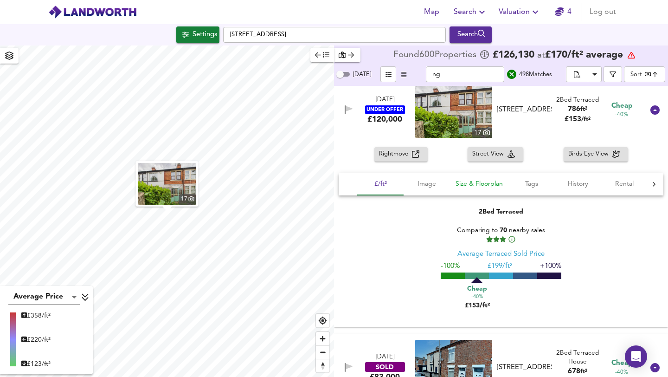
click at [385, 184] on span "Size & Floorplan" at bounding box center [479, 184] width 47 height 12
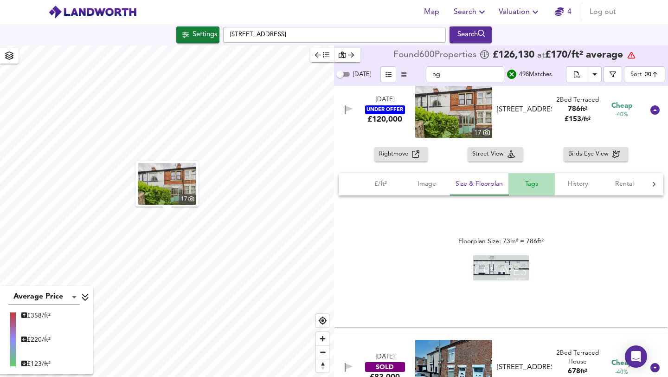
click at [385, 184] on span "Tags" at bounding box center [531, 184] width 35 height 12
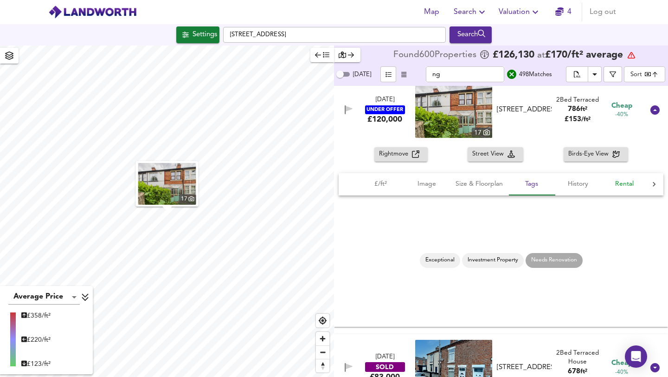
click at [385, 187] on span "Rental" at bounding box center [624, 184] width 35 height 12
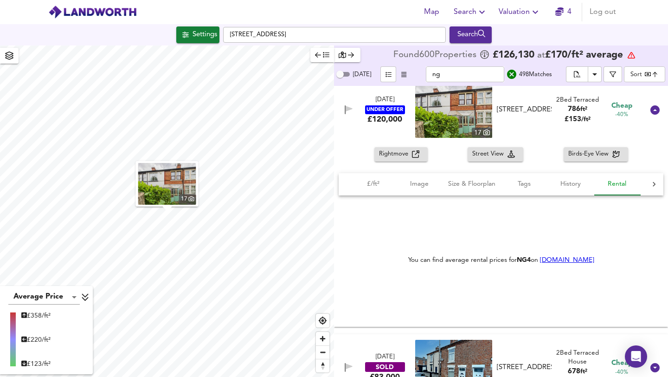
scroll to position [0, 7]
click at [385, 152] on span "Rightmove" at bounding box center [395, 154] width 33 height 11
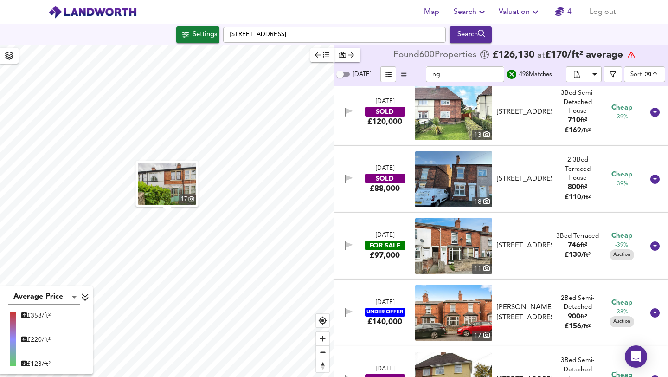
scroll to position [11178, 0]
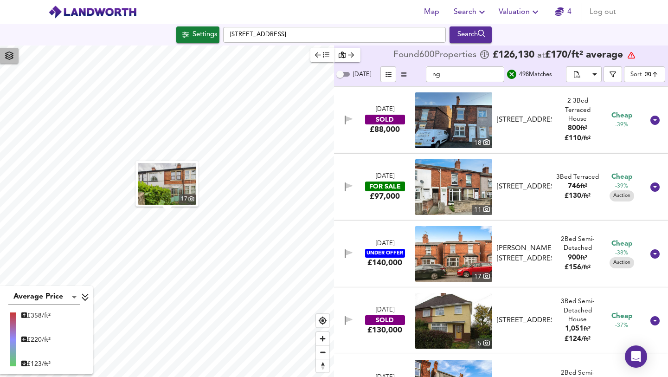
click at [8, 58] on icon "button" at bounding box center [9, 56] width 9 height 8
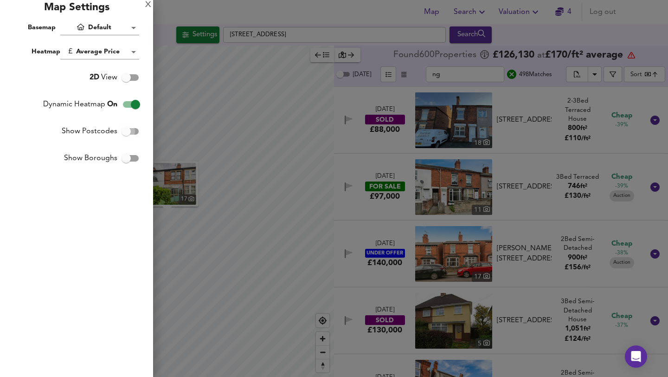
click at [131, 130] on input "Show Postcodes" at bounding box center [126, 132] width 53 height 18
checkbox input "true"
click at [171, 15] on div at bounding box center [334, 188] width 668 height 377
click at [149, 3] on div at bounding box center [334, 188] width 668 height 377
click at [145, 6] on div at bounding box center [334, 188] width 668 height 377
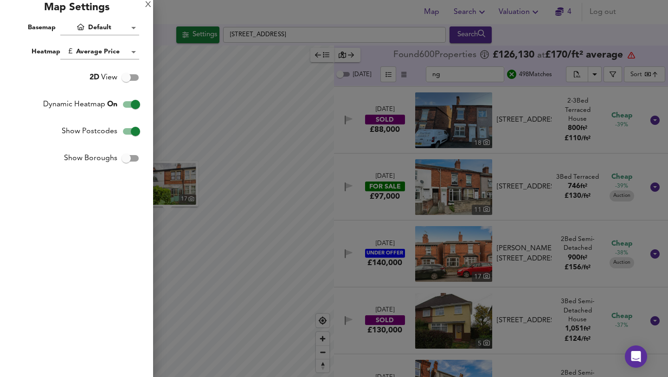
click at [147, 3] on div at bounding box center [334, 188] width 668 height 377
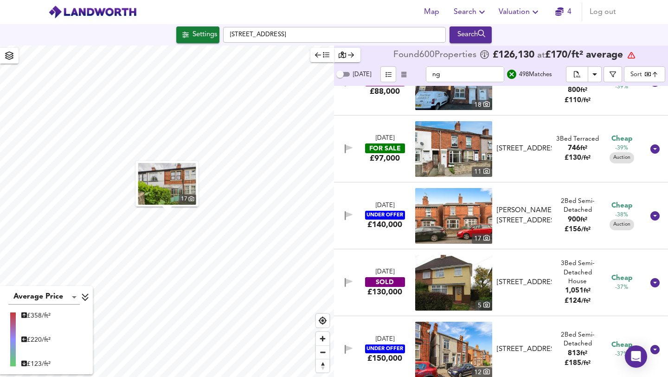
scroll to position [11247, 0]
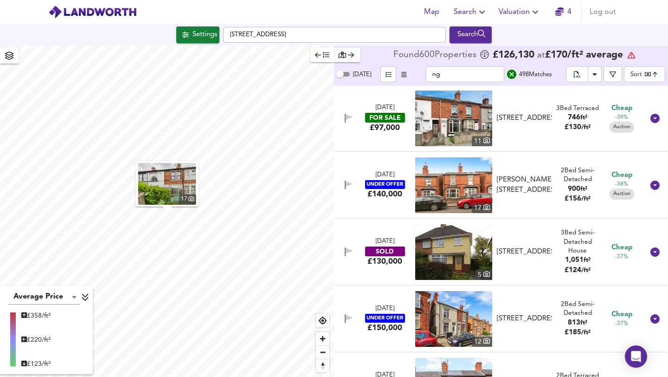
click at [370, 254] on div "SOLD" at bounding box center [385, 251] width 40 height 10
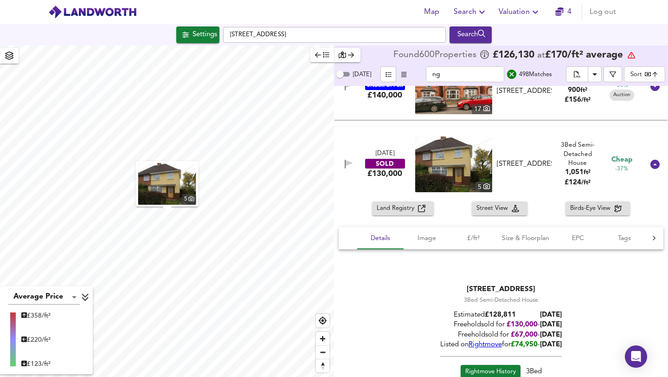
scroll to position [11349, 0]
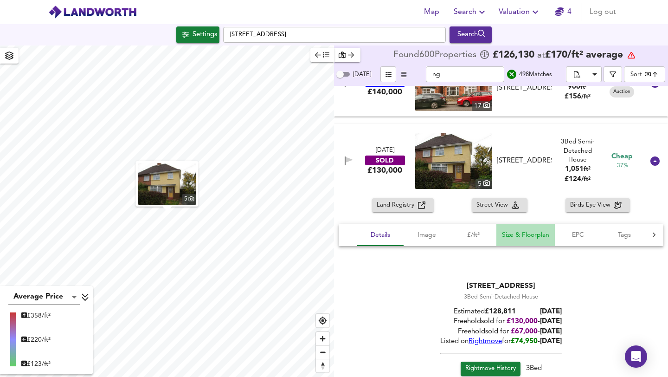
click at [385, 233] on span "Size & Floorplan" at bounding box center [525, 235] width 47 height 12
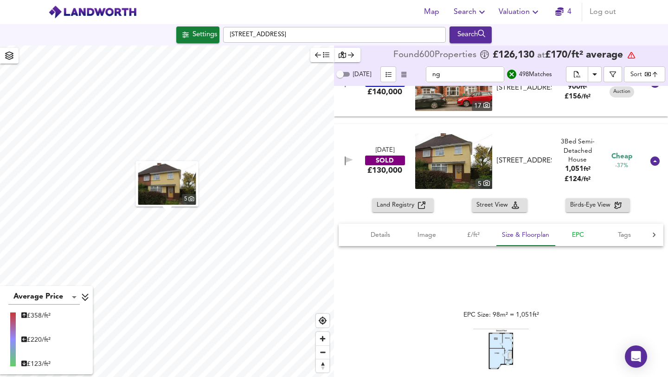
click at [385, 239] on span "EPC" at bounding box center [578, 235] width 35 height 12
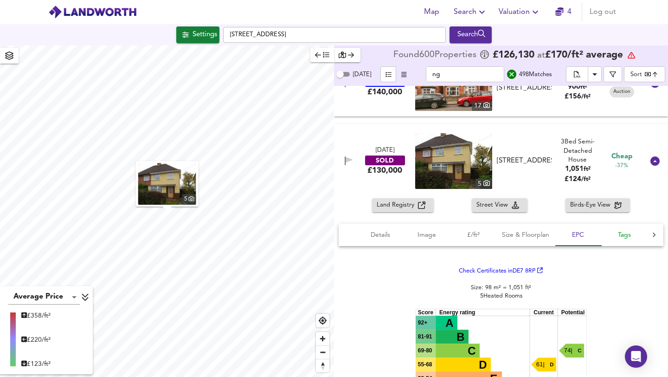
click at [385, 233] on span "Tags" at bounding box center [624, 235] width 35 height 12
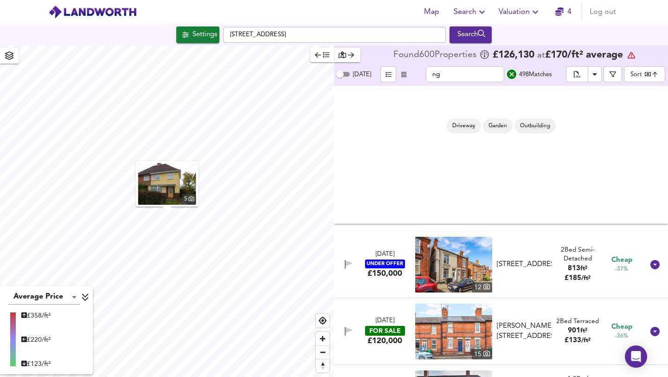
scroll to position [11626, 0]
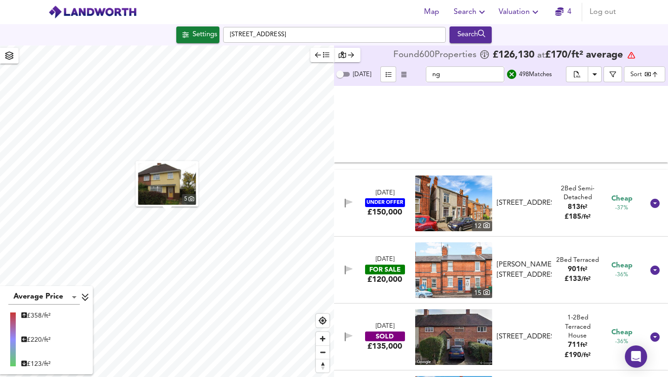
click at [352, 267] on icon "button" at bounding box center [349, 269] width 8 height 9
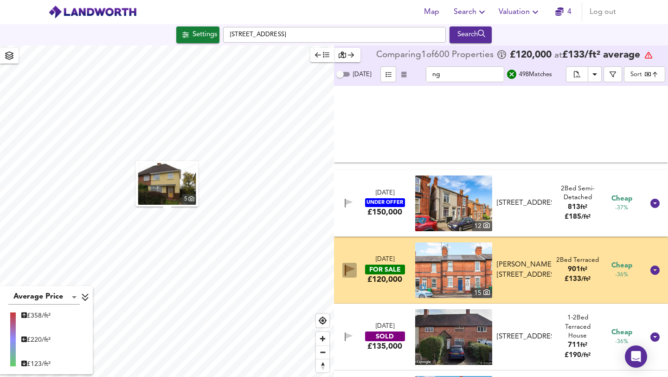
click at [349, 268] on icon "button" at bounding box center [350, 268] width 8 height 7
click at [363, 246] on div "[DATE] FOR SALE £120,000 [STREET_ADDRESS][PERSON_NAME][PERSON_NAME] 2 Bed Terra…" at bounding box center [490, 270] width 308 height 56
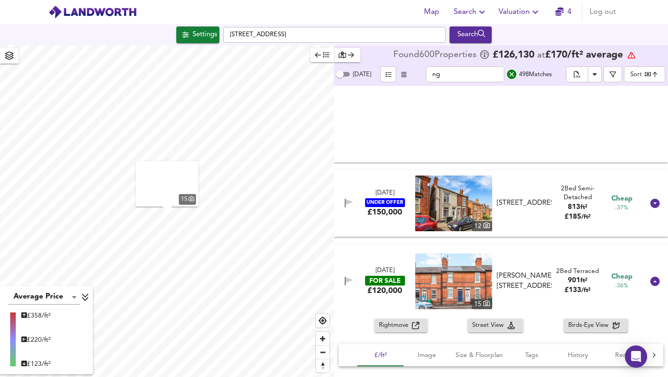
click at [385, 273] on div "20 Aug 2025 FOR SALE £120,000" at bounding box center [385, 281] width 59 height 30
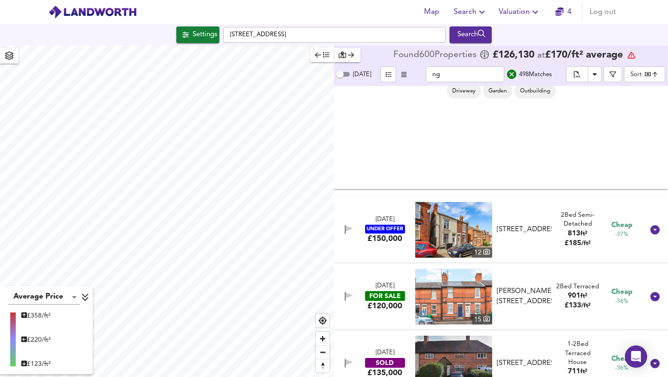
scroll to position [11613, 0]
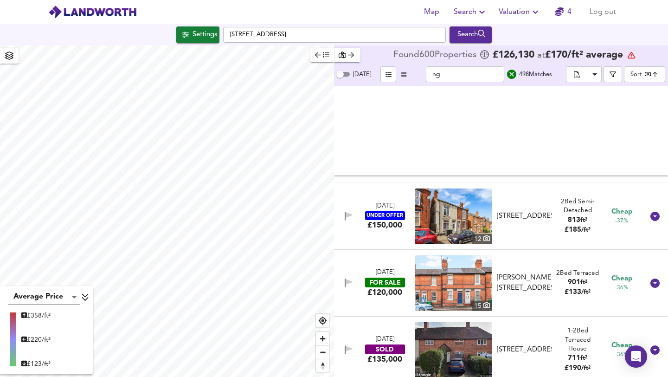
click at [369, 262] on div "[DATE] FOR SALE £120,000 [STREET_ADDRESS][PERSON_NAME][PERSON_NAME] 2 Bed Terra…" at bounding box center [490, 283] width 308 height 56
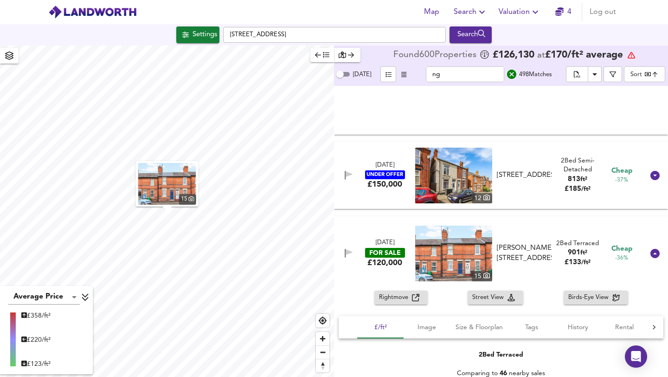
scroll to position [11848, 0]
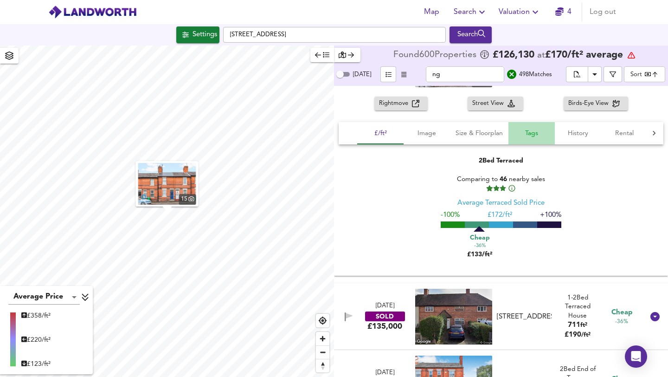
click at [385, 130] on span "Tags" at bounding box center [531, 134] width 35 height 12
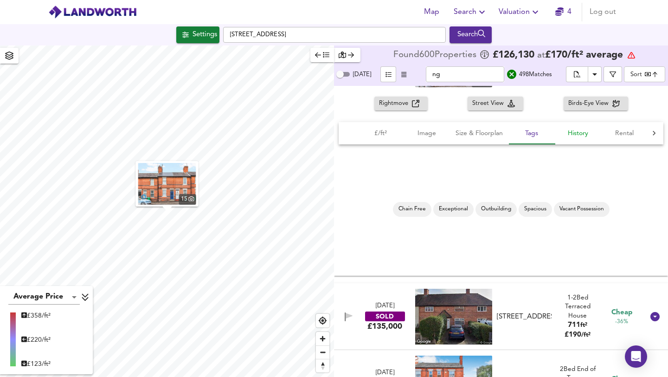
click at [385, 131] on span "History" at bounding box center [578, 134] width 35 height 12
click at [385, 133] on span "Rental" at bounding box center [624, 134] width 35 height 12
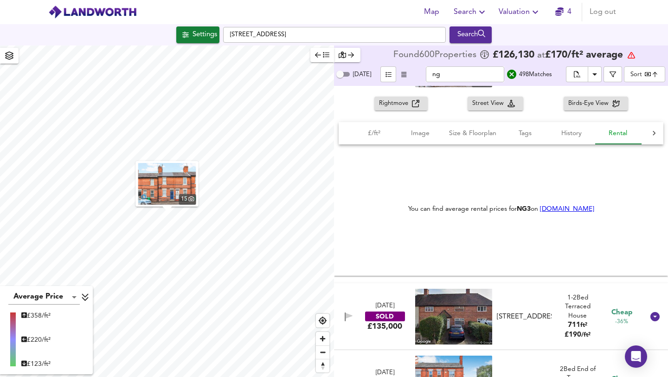
scroll to position [0, 7]
click at [385, 135] on span "Size & Floorplan" at bounding box center [471, 134] width 47 height 12
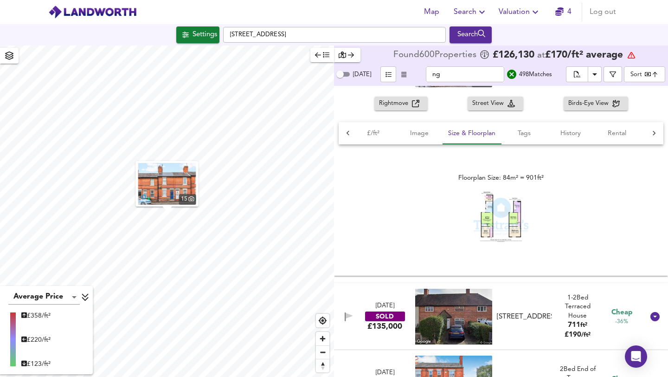
click at [385, 105] on span "Rightmove" at bounding box center [395, 103] width 33 height 11
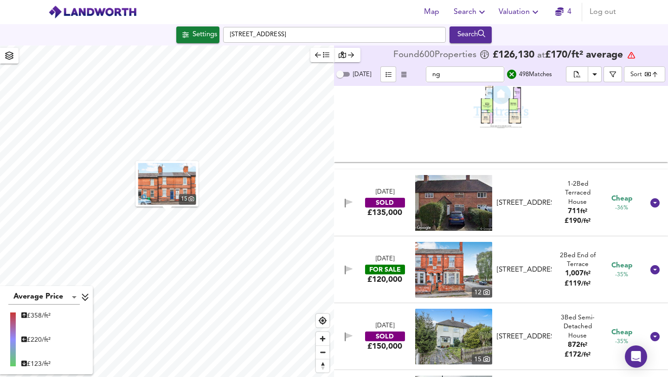
scroll to position [12001, 0]
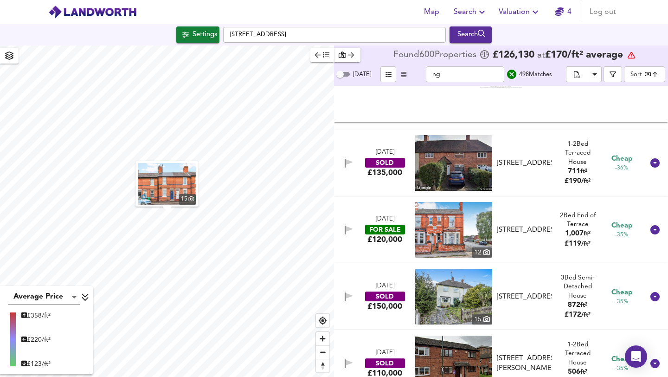
click at [385, 229] on div "FOR SALE" at bounding box center [385, 230] width 40 height 10
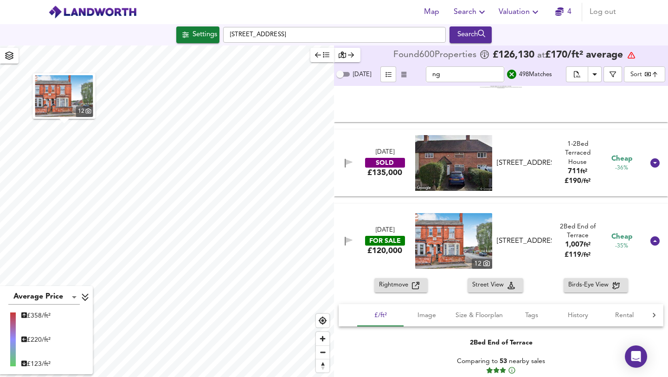
scroll to position [12110, 0]
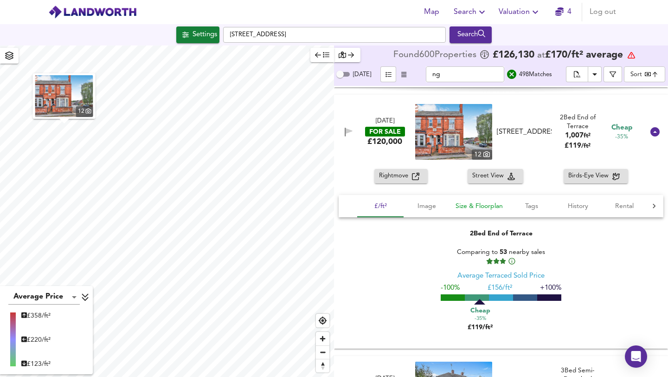
click at [385, 208] on span "Size & Floorplan" at bounding box center [479, 207] width 47 height 12
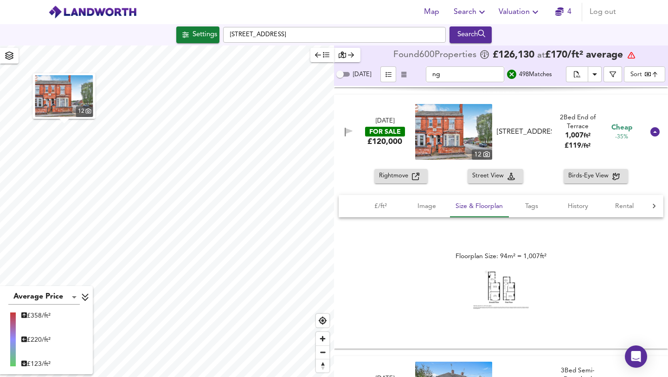
click at [385, 286] on img at bounding box center [501, 289] width 56 height 39
click at [385, 202] on span "Tags" at bounding box center [531, 207] width 35 height 12
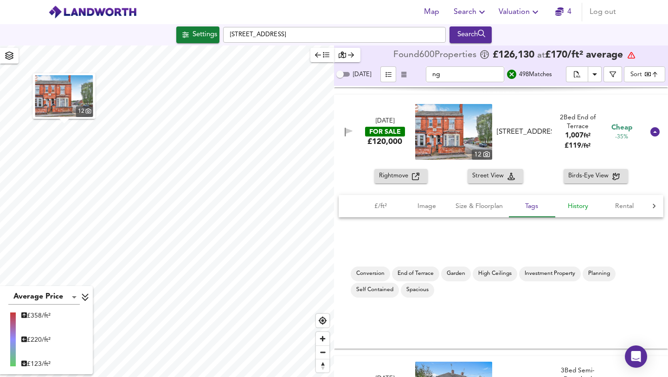
click at [385, 203] on span "History" at bounding box center [578, 207] width 35 height 12
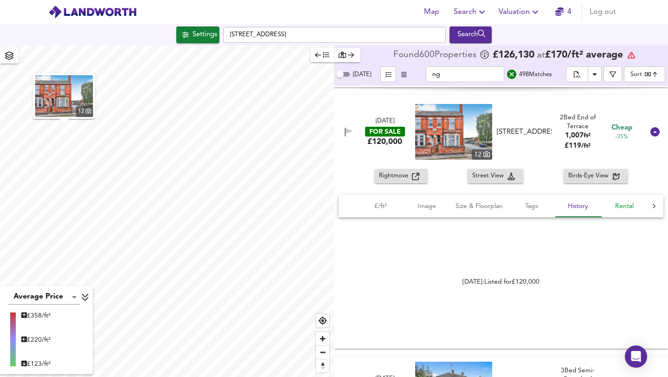
click at [385, 204] on span "Rental" at bounding box center [624, 207] width 35 height 12
click at [385, 173] on span "Rightmove" at bounding box center [395, 176] width 33 height 11
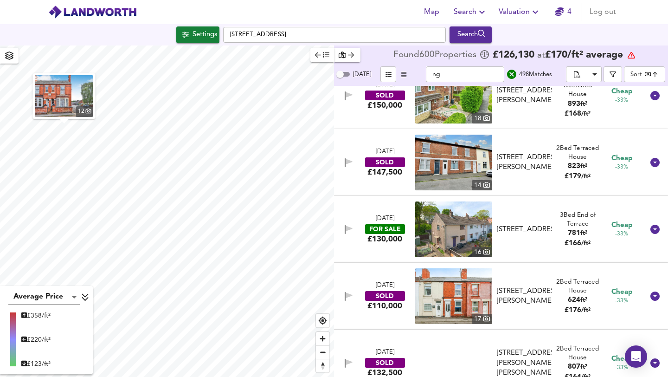
scroll to position [12611, 0]
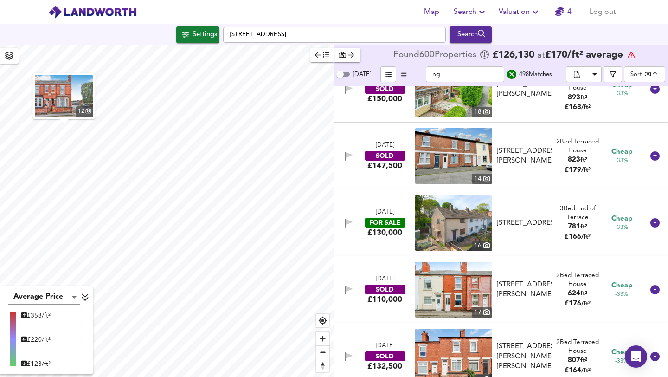
click at [384, 226] on div "FOR SALE" at bounding box center [385, 223] width 40 height 10
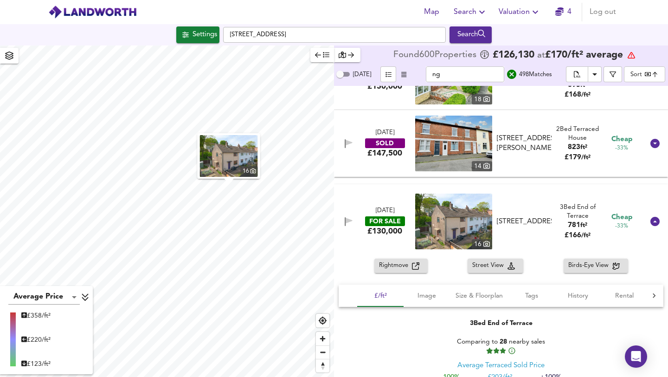
scroll to position [12703, 0]
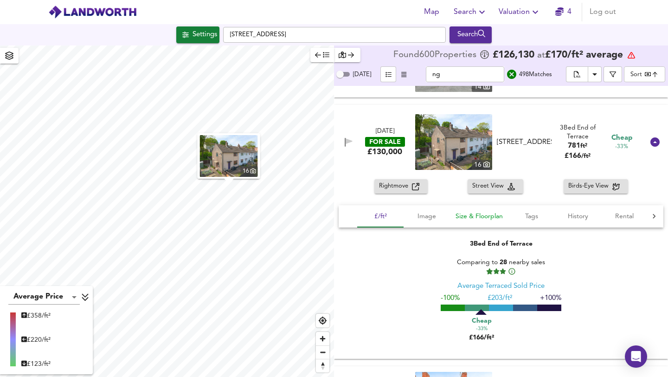
click at [385, 213] on span "Size & Floorplan" at bounding box center [479, 217] width 47 height 12
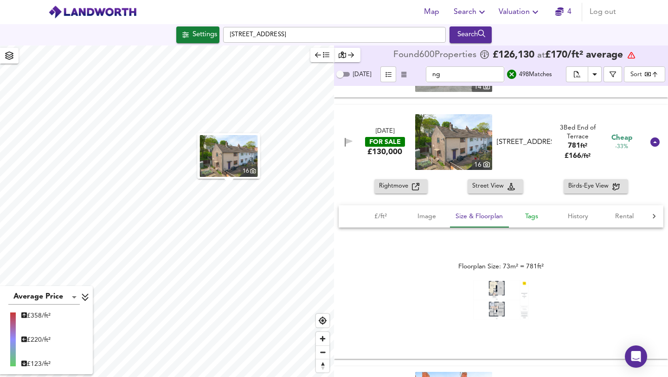
click at [385, 217] on span "Tags" at bounding box center [531, 217] width 35 height 12
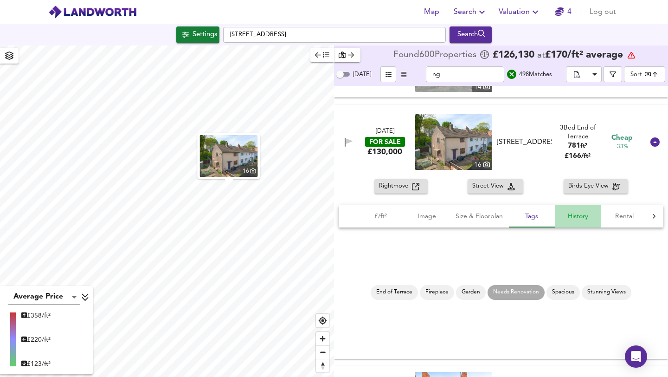
click at [385, 216] on span "History" at bounding box center [578, 217] width 35 height 12
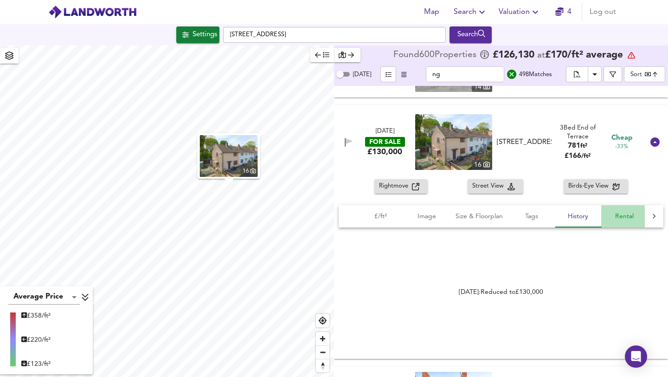
click at [385, 216] on span "Rental" at bounding box center [624, 217] width 35 height 12
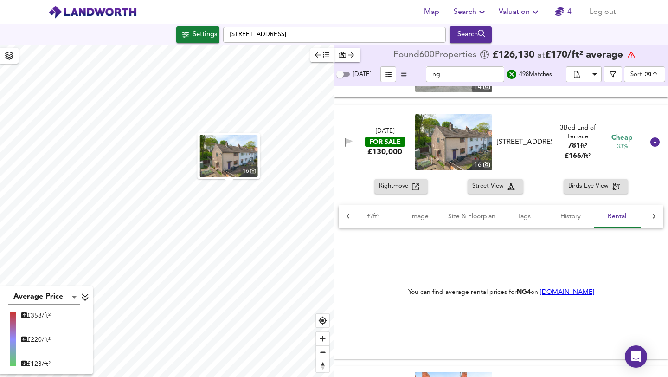
click at [385, 185] on span "Rightmove" at bounding box center [395, 186] width 33 height 11
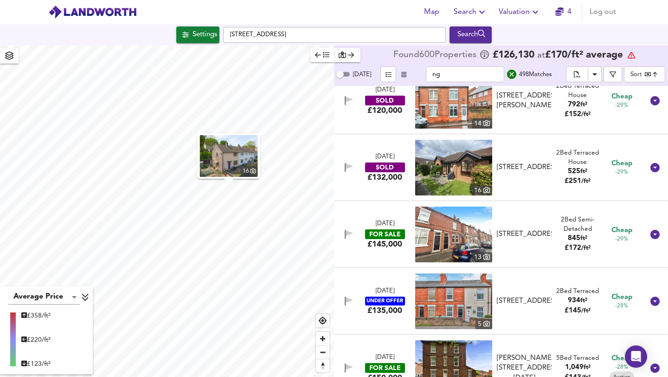
scroll to position [13845, 0]
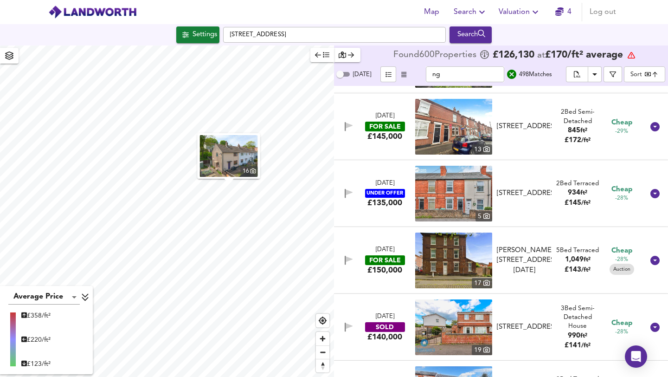
click at [371, 131] on div "£145,000" at bounding box center [385, 136] width 35 height 10
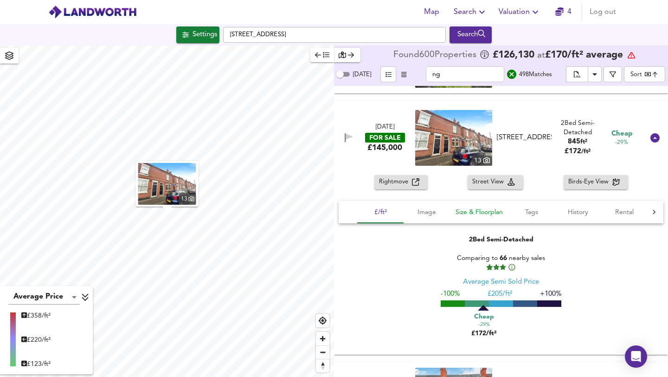
click at [385, 205] on button "Size & Floorplan" at bounding box center [479, 212] width 58 height 22
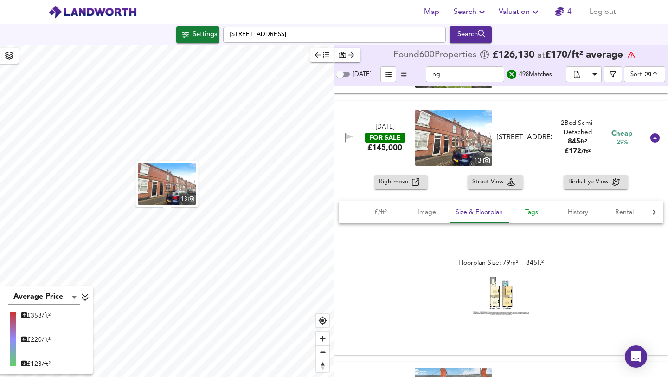
click at [385, 209] on span "Tags" at bounding box center [531, 213] width 35 height 12
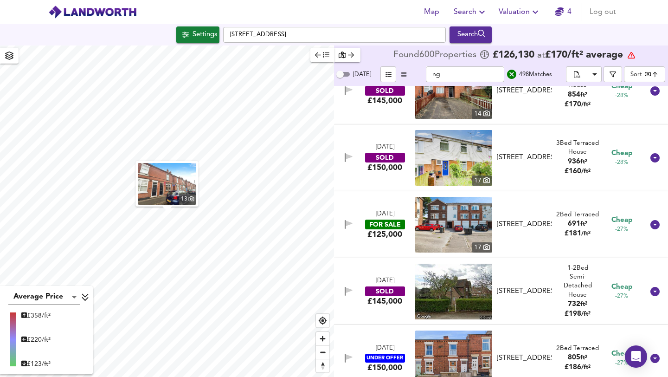
scroll to position [14352, 0]
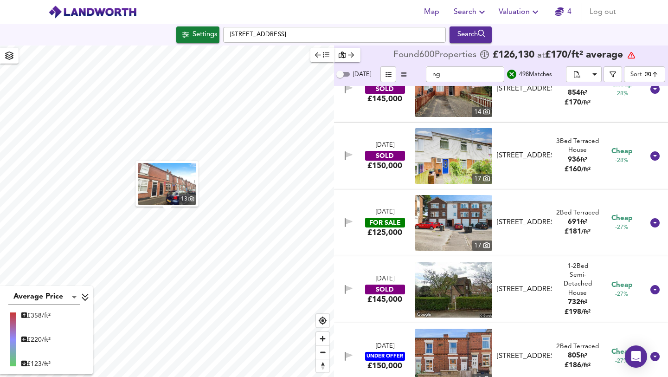
click at [371, 227] on div "£125,000" at bounding box center [385, 232] width 35 height 10
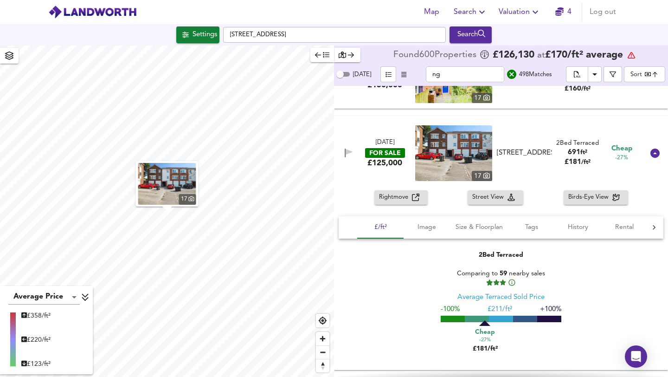
scroll to position [14442, 0]
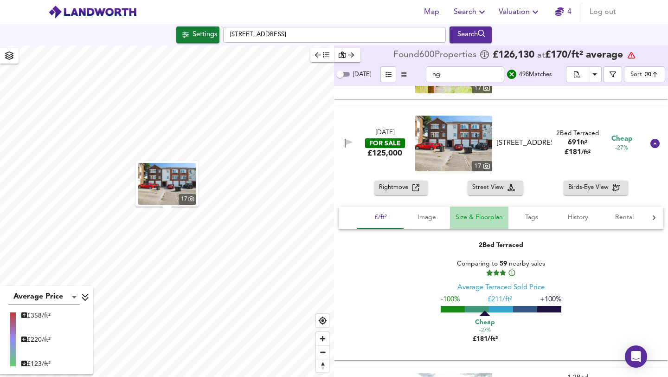
click at [385, 214] on span "Size & Floorplan" at bounding box center [479, 218] width 47 height 12
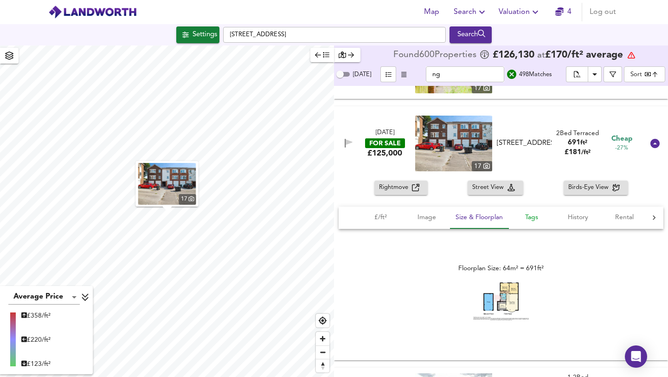
click at [385, 214] on span "Tags" at bounding box center [531, 218] width 35 height 12
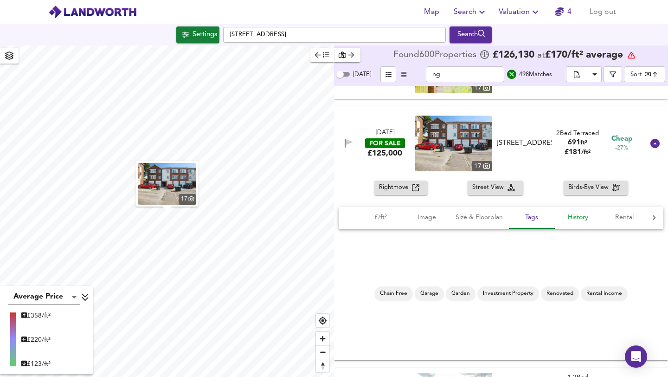
click at [385, 216] on span "History" at bounding box center [578, 218] width 35 height 12
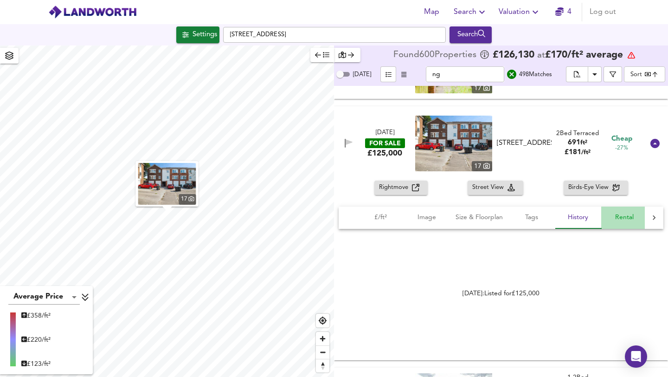
click at [385, 219] on span "Rental" at bounding box center [624, 218] width 35 height 12
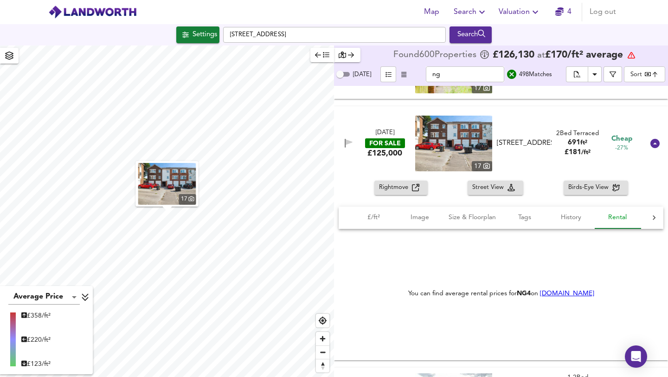
scroll to position [0, 7]
click at [385, 188] on span "Rightmove" at bounding box center [395, 187] width 33 height 11
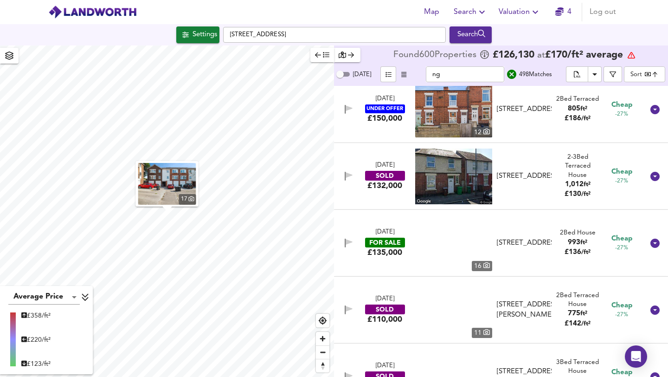
scroll to position [14803, 0]
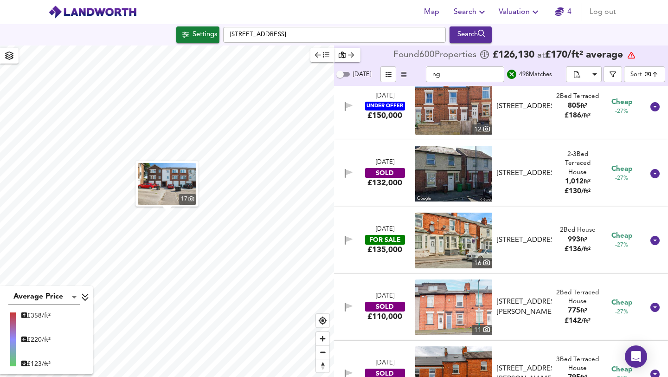
click at [382, 239] on div "FOR SALE" at bounding box center [385, 240] width 40 height 10
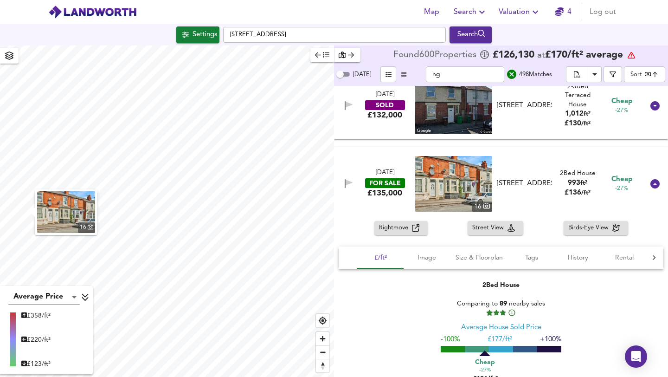
scroll to position [14889, 0]
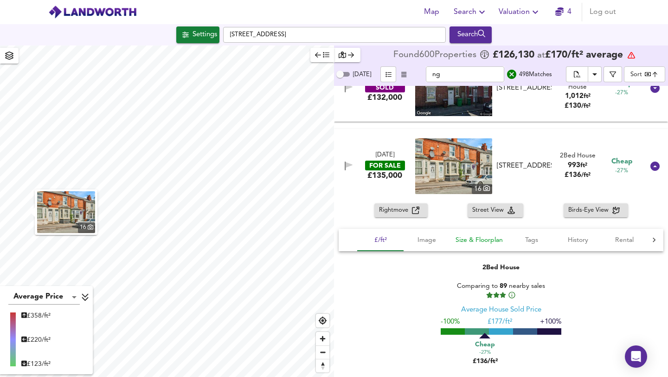
click at [385, 239] on span "Size & Floorplan" at bounding box center [479, 240] width 47 height 12
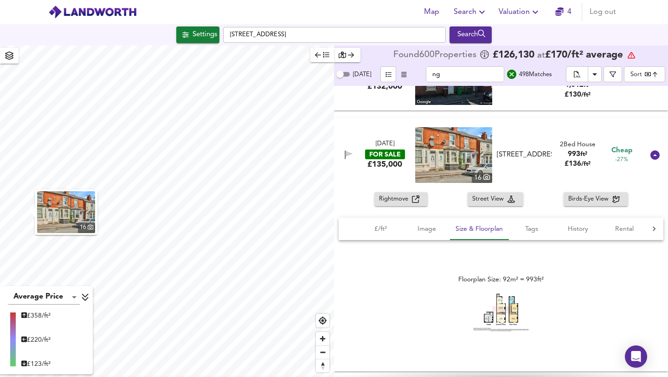
scroll to position [14975, 0]
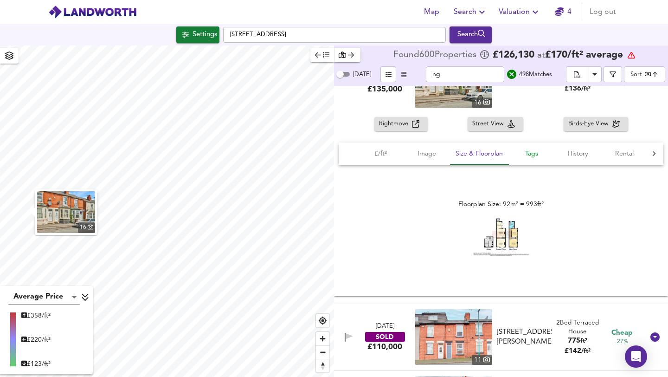
click at [385, 149] on span "Tags" at bounding box center [531, 154] width 35 height 12
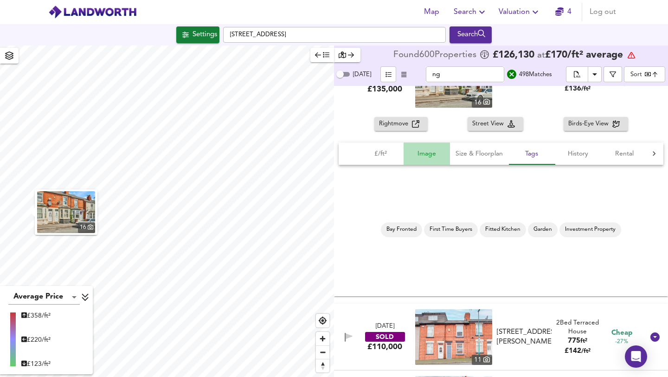
click at [385, 156] on span "Image" at bounding box center [426, 154] width 35 height 12
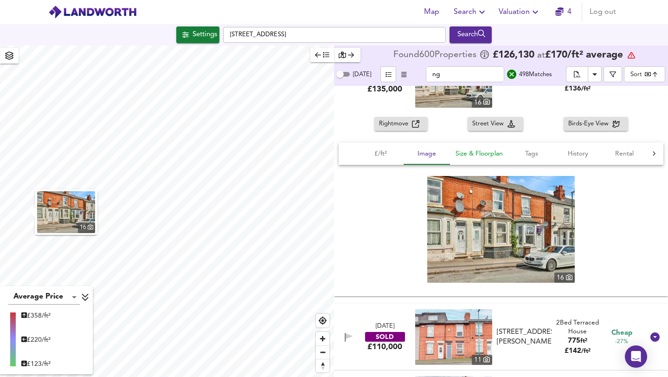
click at [385, 152] on span "Size & Floorplan" at bounding box center [479, 154] width 47 height 12
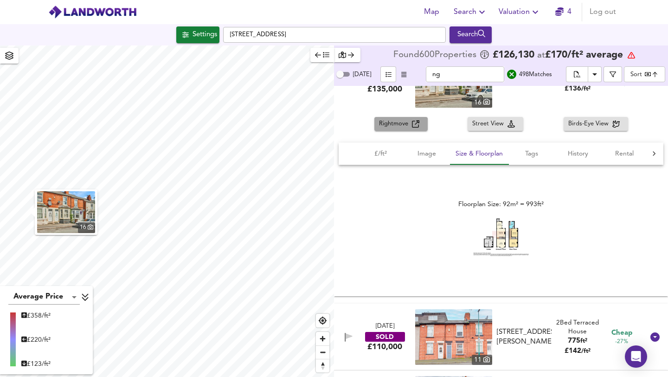
click at [385, 122] on span "Rightmove" at bounding box center [395, 124] width 33 height 11
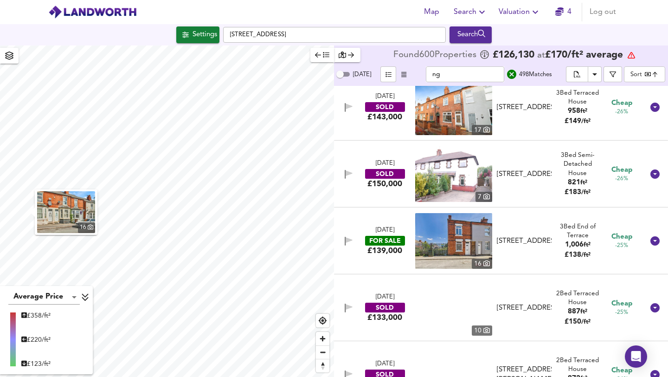
scroll to position [15356, 0]
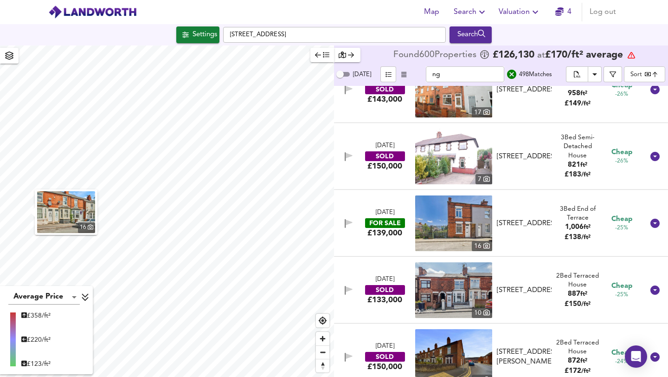
click at [370, 223] on div "FOR SALE" at bounding box center [385, 223] width 40 height 10
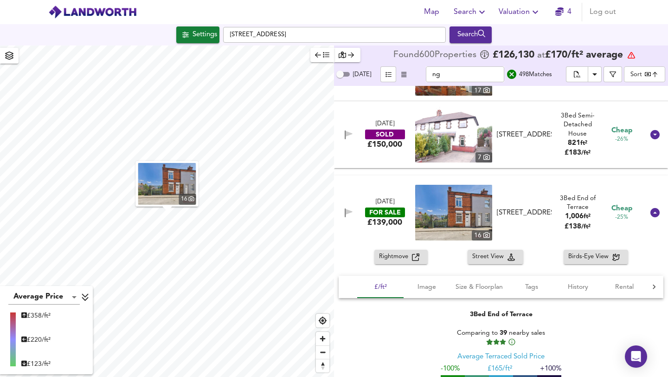
scroll to position [15517, 0]
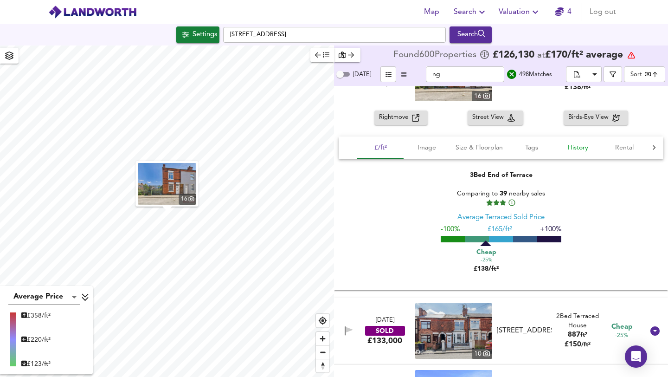
click at [385, 145] on span "History" at bounding box center [578, 148] width 35 height 12
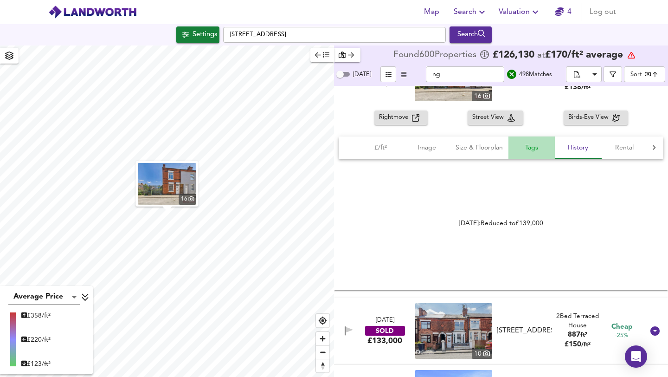
click at [385, 144] on span "Tags" at bounding box center [531, 148] width 35 height 12
click at [385, 150] on span "Size & Floorplan" at bounding box center [479, 148] width 47 height 12
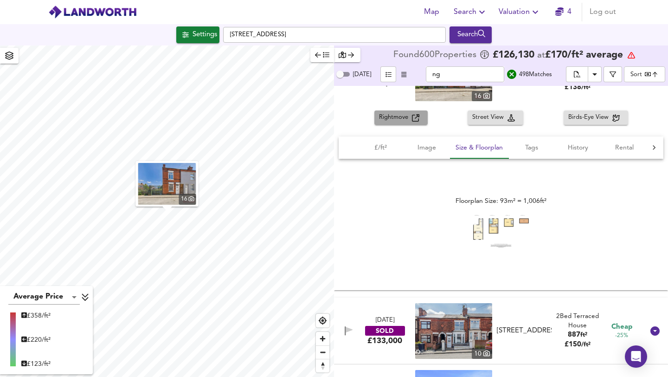
click at [385, 111] on button "Rightmove" at bounding box center [401, 117] width 53 height 14
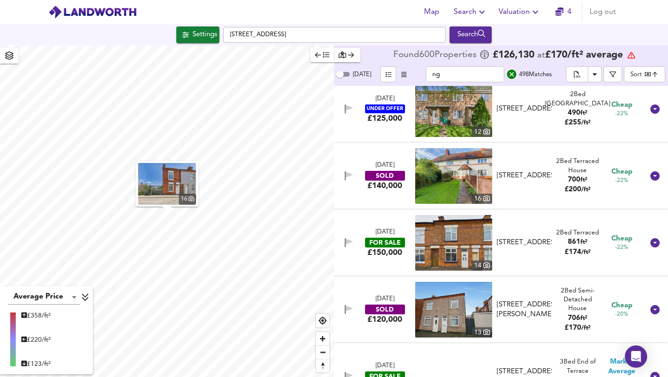
scroll to position [16140, 0]
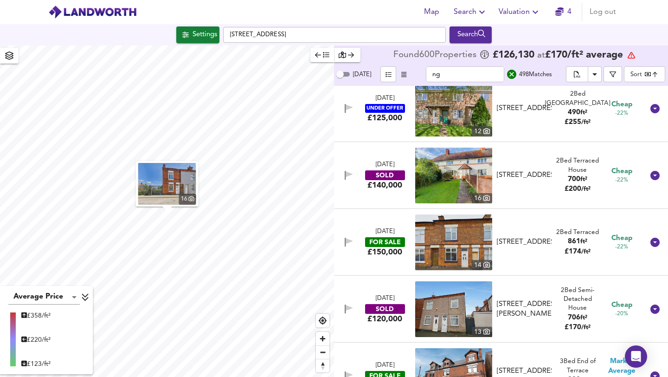
click at [370, 245] on div "FOR SALE" at bounding box center [385, 242] width 40 height 10
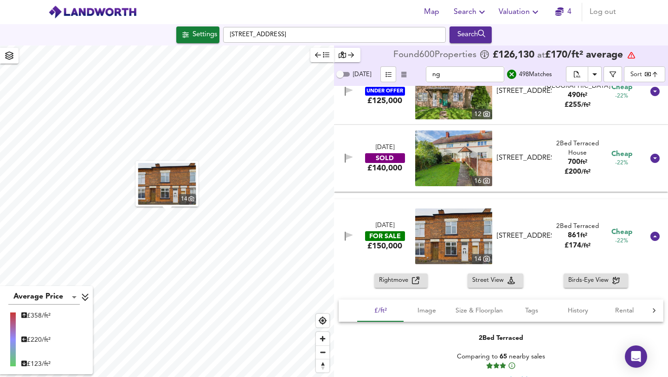
scroll to position [16242, 0]
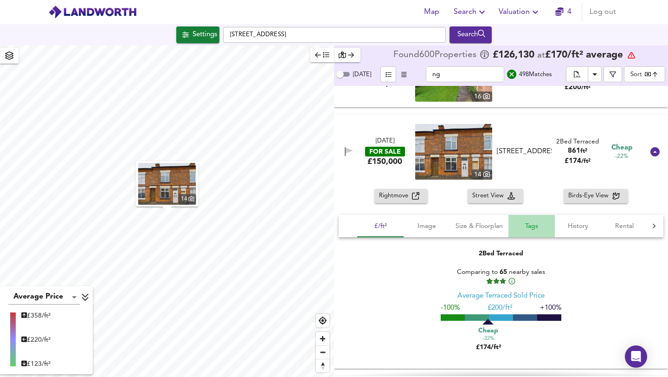
click at [385, 224] on span "Tags" at bounding box center [531, 226] width 35 height 12
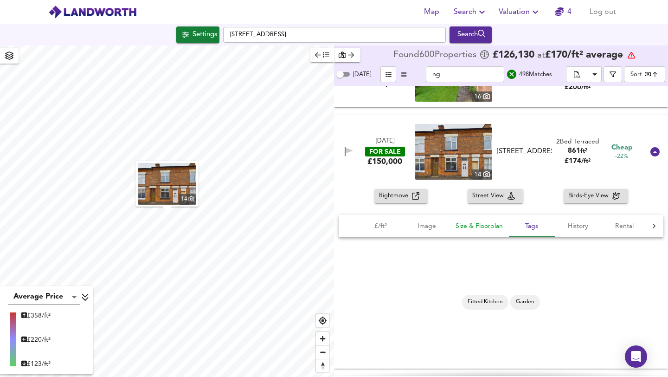
click at [385, 227] on span "Size & Floorplan" at bounding box center [479, 226] width 47 height 12
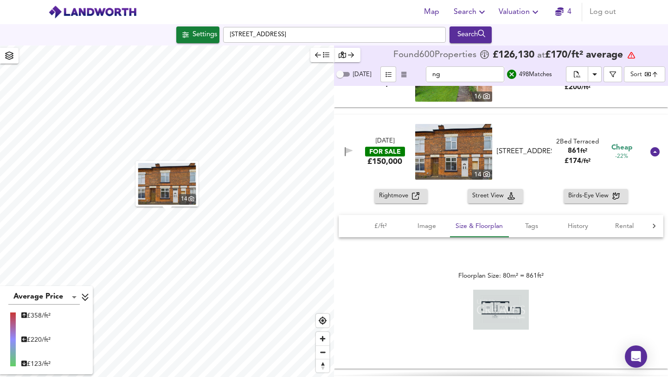
click at [385, 194] on span "Rightmove" at bounding box center [395, 196] width 33 height 11
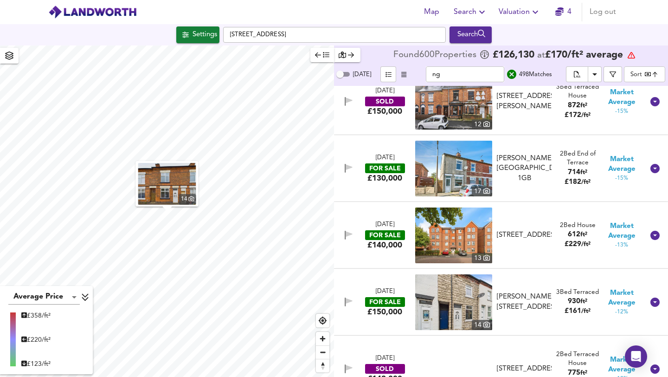
scroll to position [17443, 0]
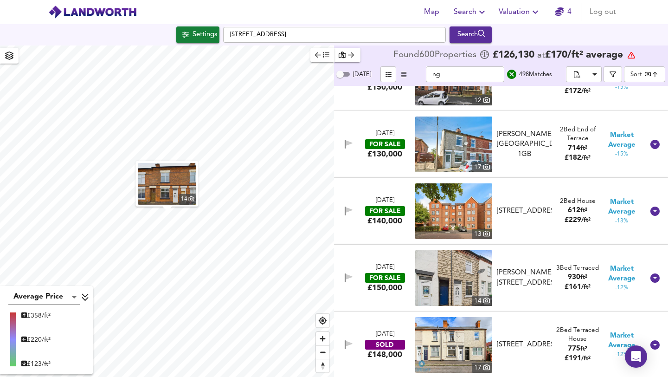
click at [366, 149] on div "FOR SALE" at bounding box center [385, 144] width 40 height 10
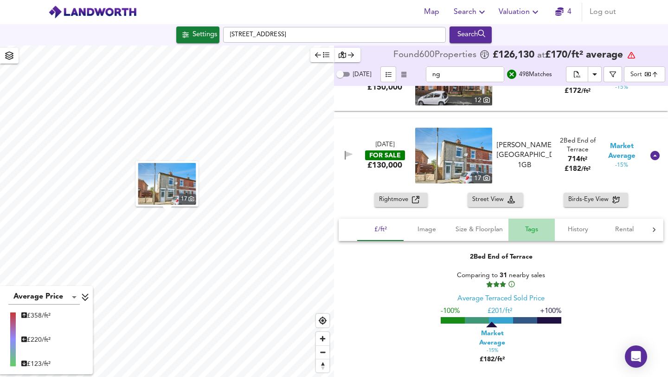
click at [385, 231] on span "Tags" at bounding box center [531, 230] width 35 height 12
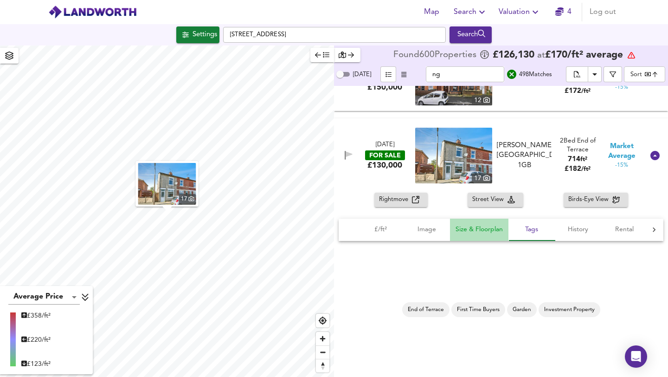
click at [385, 226] on span "Size & Floorplan" at bounding box center [479, 230] width 47 height 12
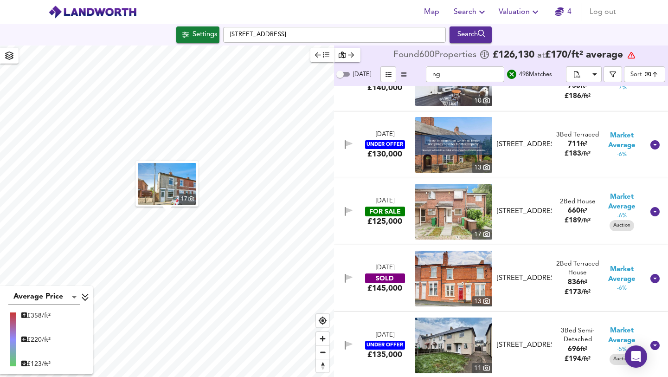
scroll to position [18942, 0]
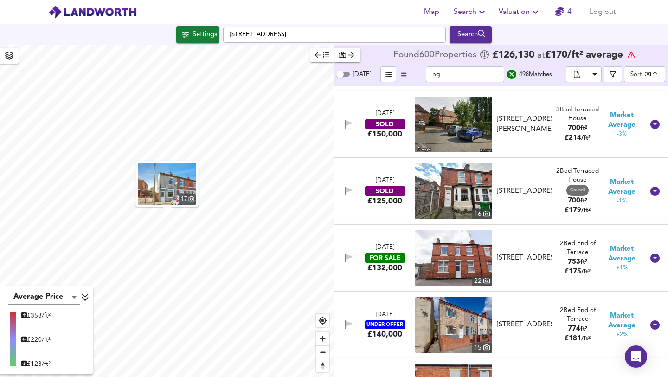
click at [385, 270] on div "£132,000" at bounding box center [385, 268] width 35 height 10
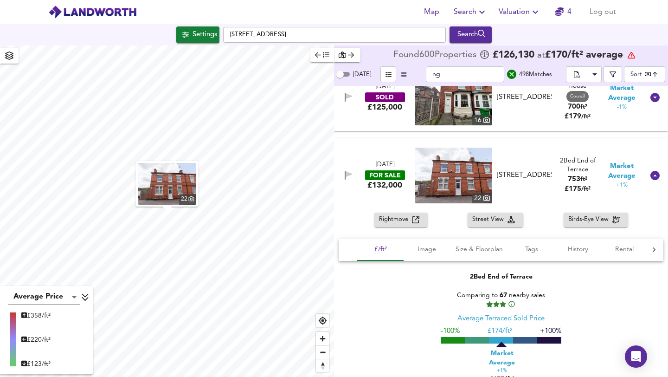
scroll to position [19083, 0]
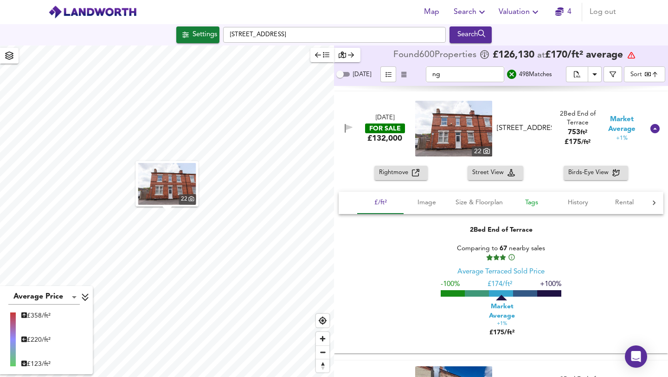
click at [385, 204] on span "Tags" at bounding box center [531, 203] width 35 height 12
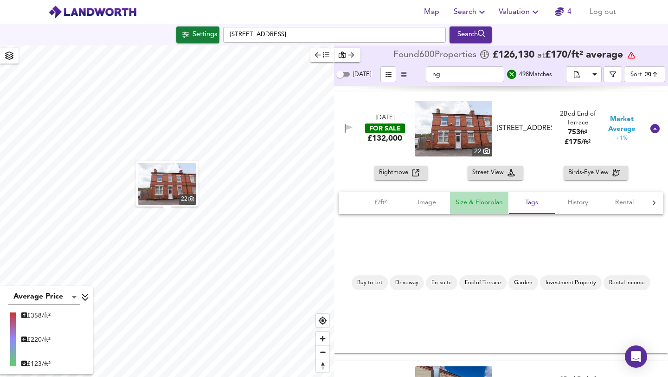
click at [385, 204] on span "Size & Floorplan" at bounding box center [479, 203] width 47 height 12
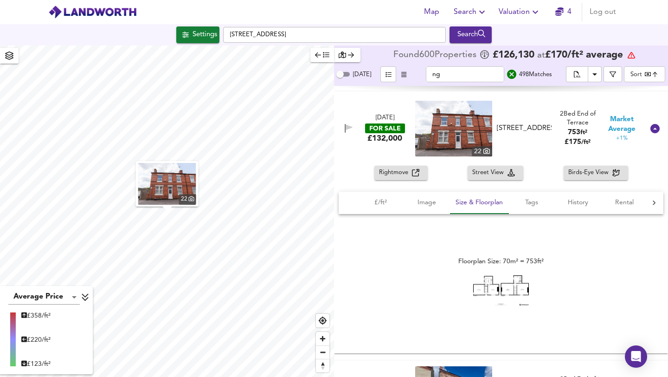
click at [385, 168] on span "Rightmove" at bounding box center [395, 173] width 33 height 11
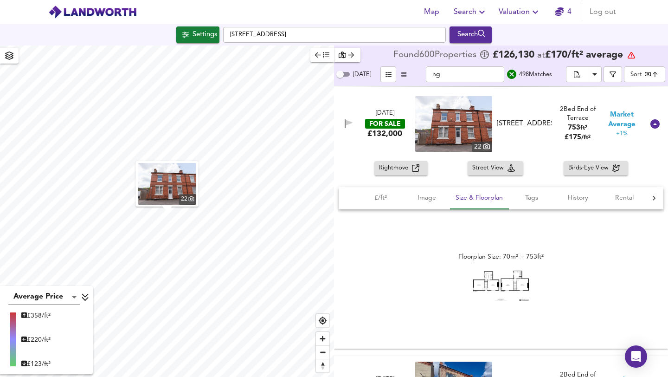
scroll to position [19371, 0]
